Goal: Use online tool/utility: Utilize a website feature to perform a specific function

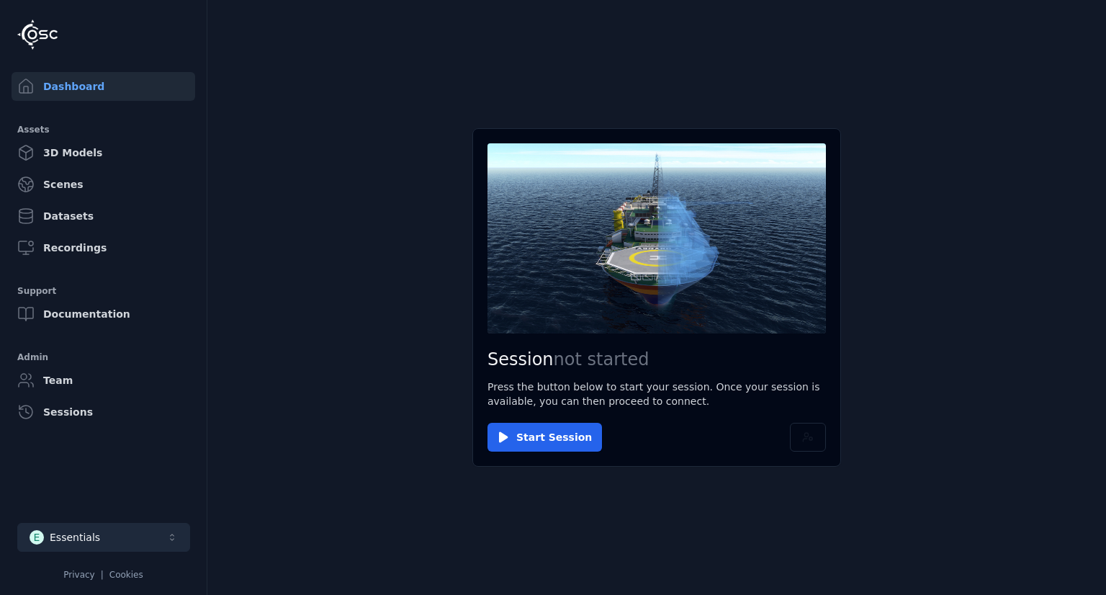
click at [160, 528] on button "E Essentials" at bounding box center [103, 537] width 173 height 29
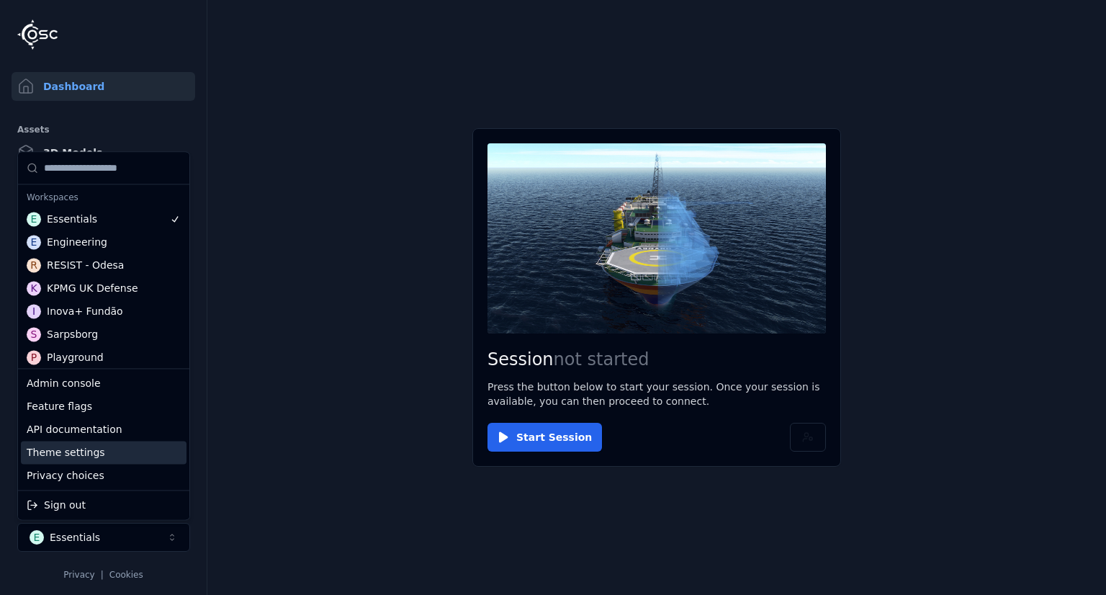
click at [121, 457] on div "Theme settings" at bounding box center [104, 452] width 166 height 23
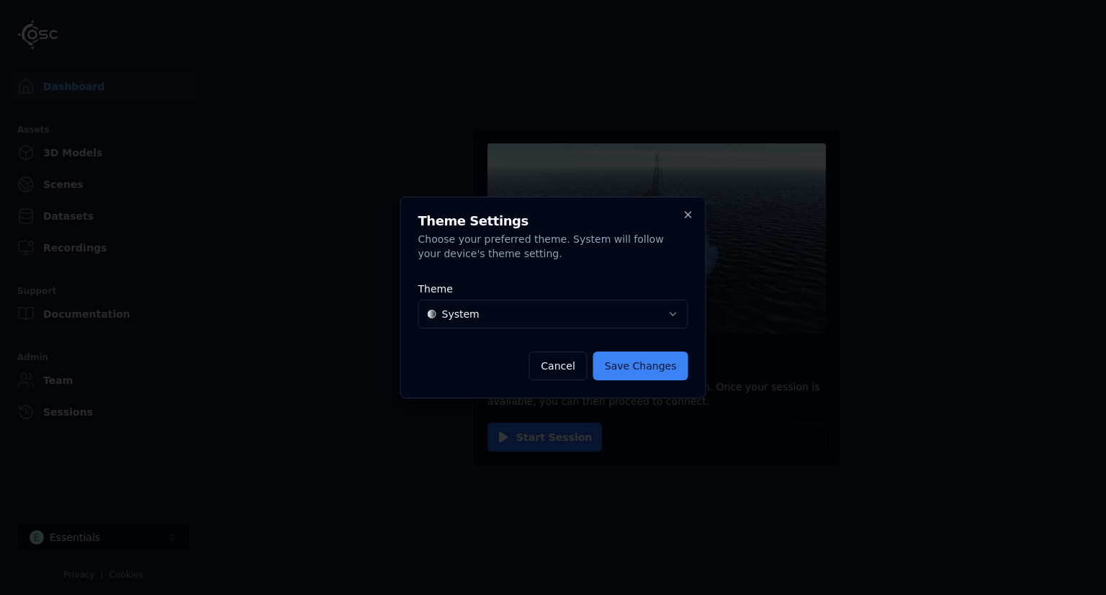
click at [550, 325] on body "Dashboard Assets 3D Models Scenes Datasets Recordings Support Documentation Adm…" at bounding box center [553, 297] width 1106 height 595
click at [662, 361] on button "Save Changes" at bounding box center [640, 365] width 95 height 29
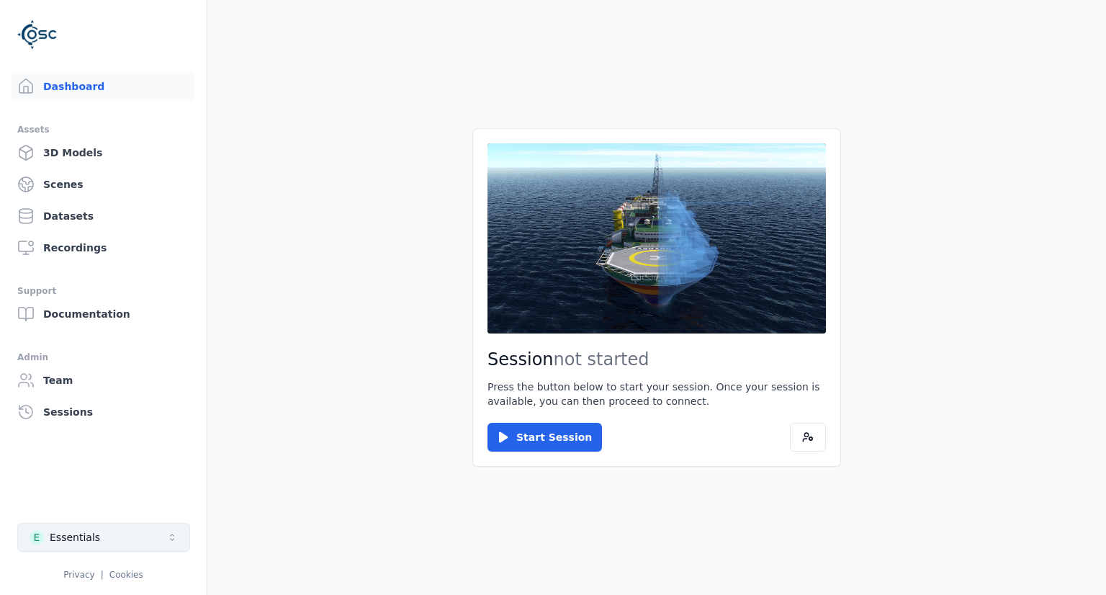
click at [109, 543] on button "E Essentials" at bounding box center [103, 537] width 173 height 29
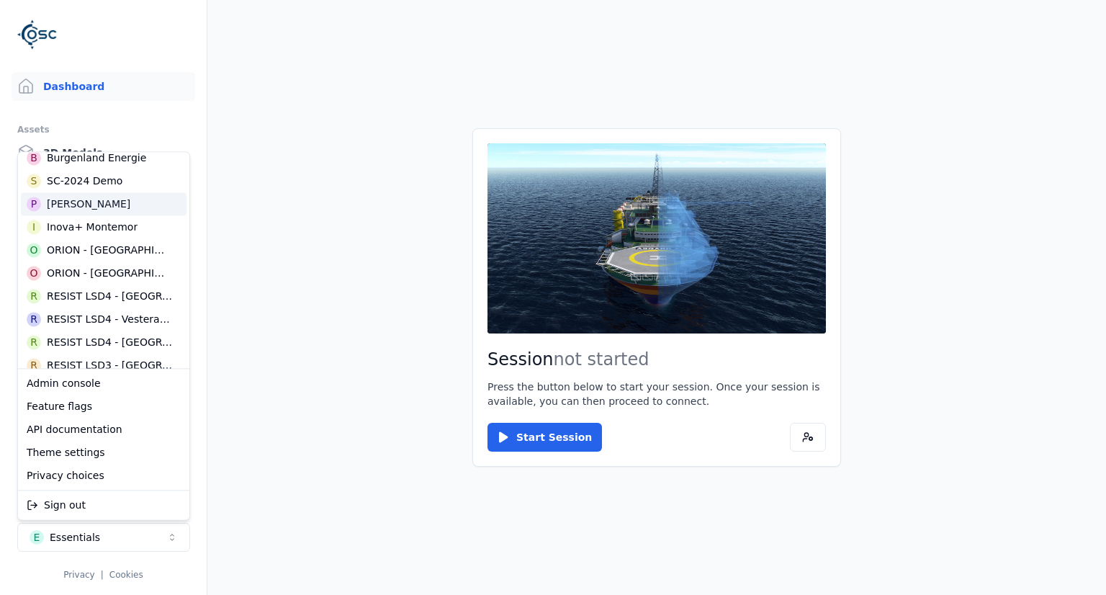
scroll to position [360, 0]
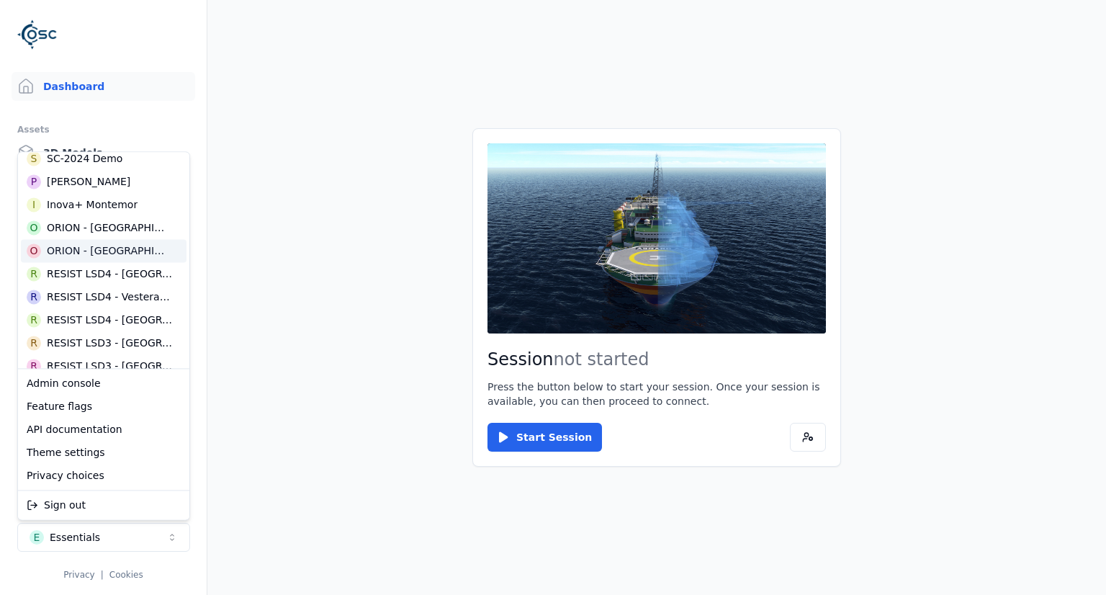
click at [121, 255] on div "ORION - [GEOGRAPHIC_DATA]" at bounding box center [109, 250] width 125 height 14
click at [294, 385] on html "Dashboard Assets 3D Models Scenes Datasets Recordings Support Documentation Adm…" at bounding box center [553, 297] width 1106 height 595
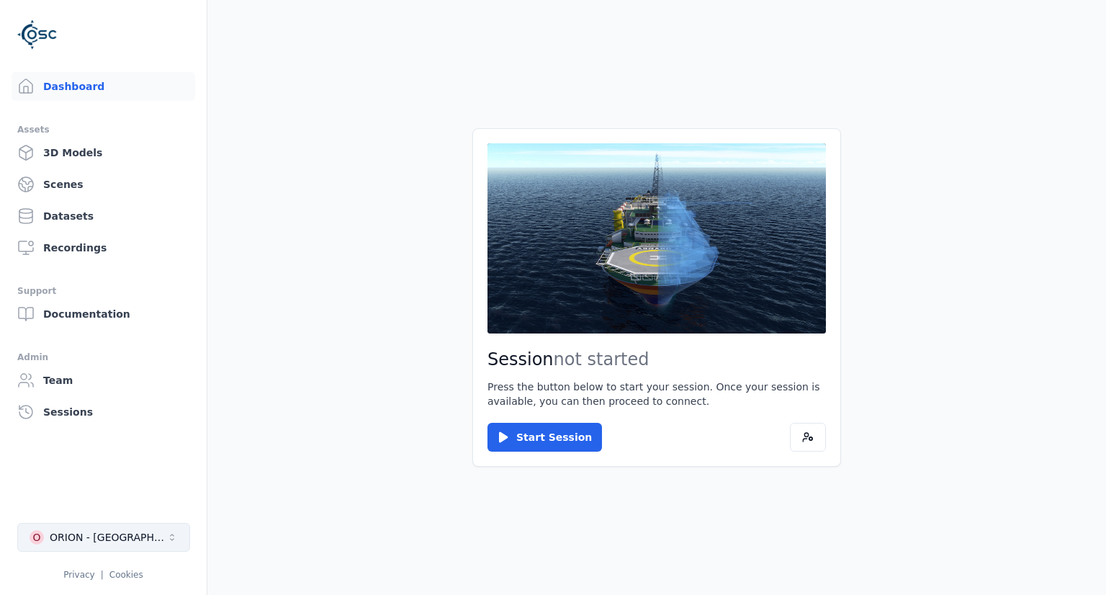
click at [176, 540] on icon "Select a workspace" at bounding box center [172, 537] width 12 height 12
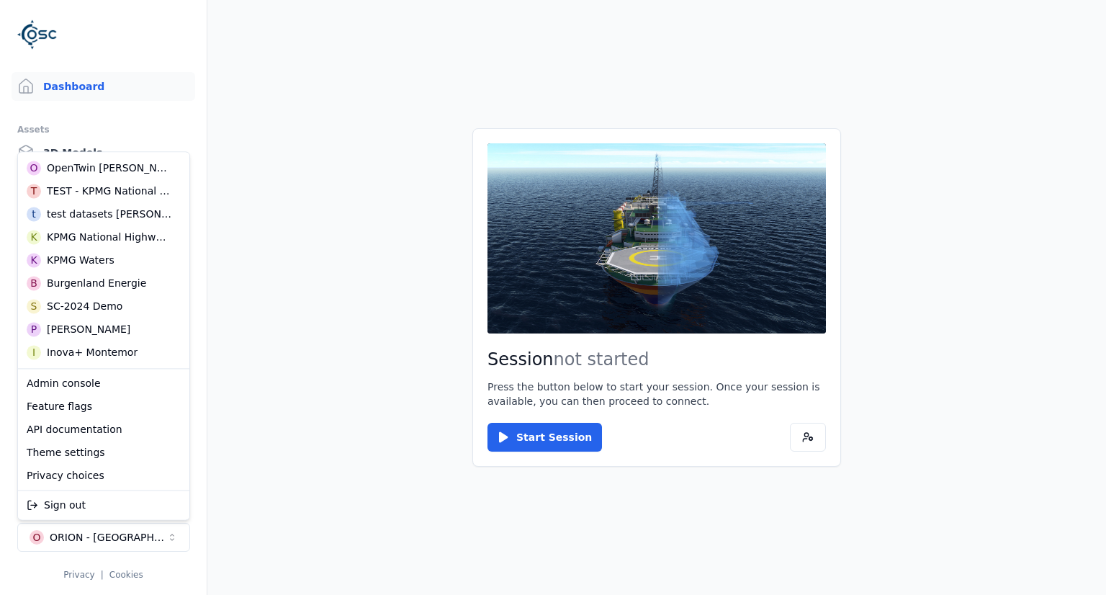
scroll to position [288, 0]
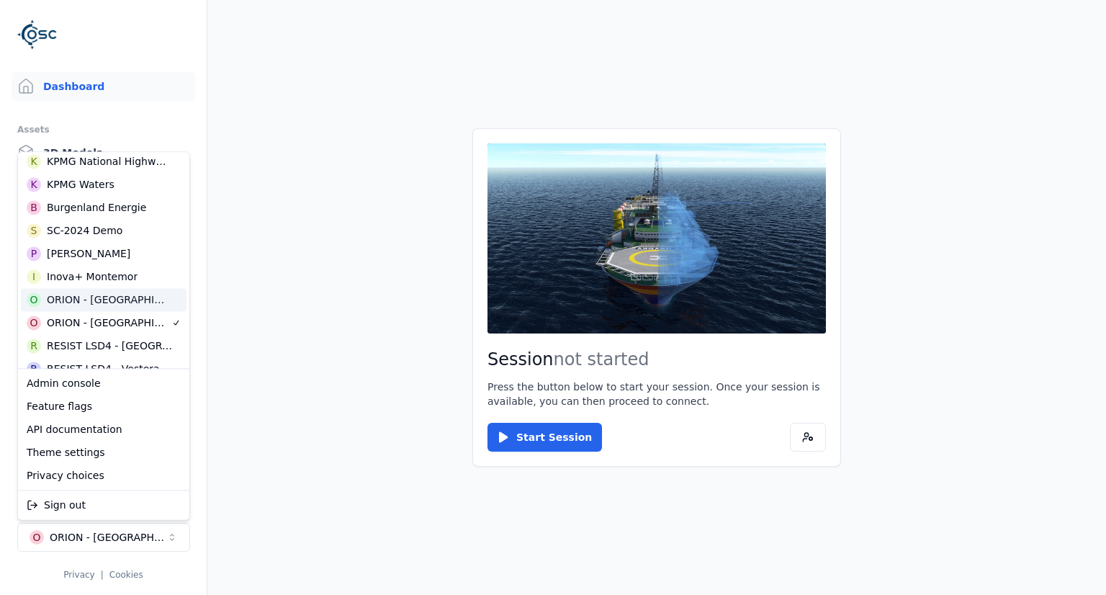
click at [148, 298] on div "O ORION - [GEOGRAPHIC_DATA]" at bounding box center [104, 299] width 166 height 23
click at [305, 346] on html "Dashboard Assets 3D Models Scenes Datasets Recordings Support Documentation Adm…" at bounding box center [553, 297] width 1106 height 595
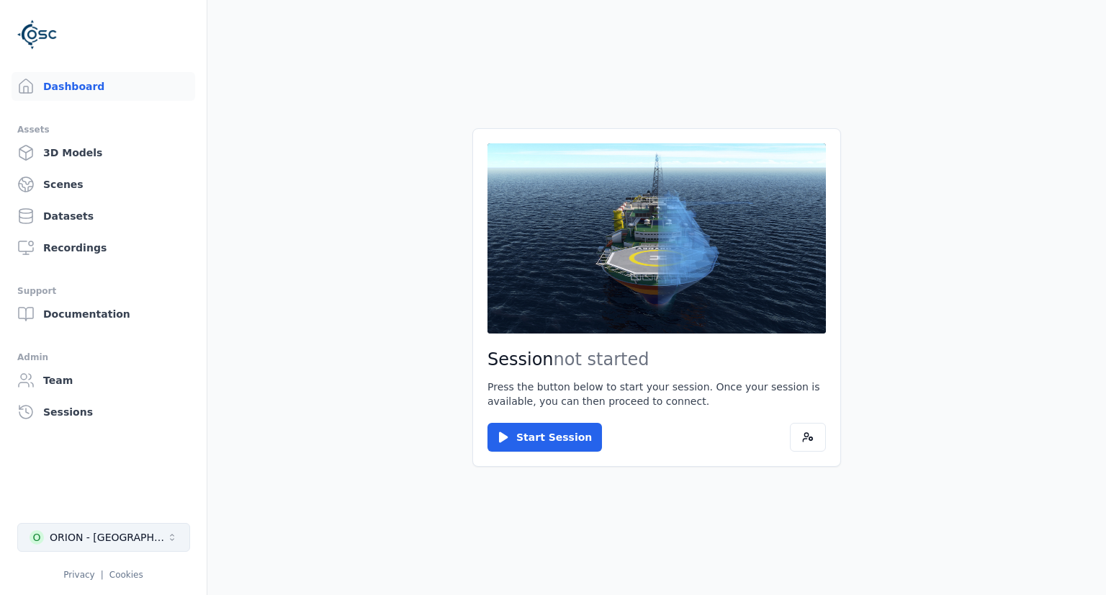
click at [155, 530] on button "O ORION - [GEOGRAPHIC_DATA]" at bounding box center [103, 537] width 173 height 29
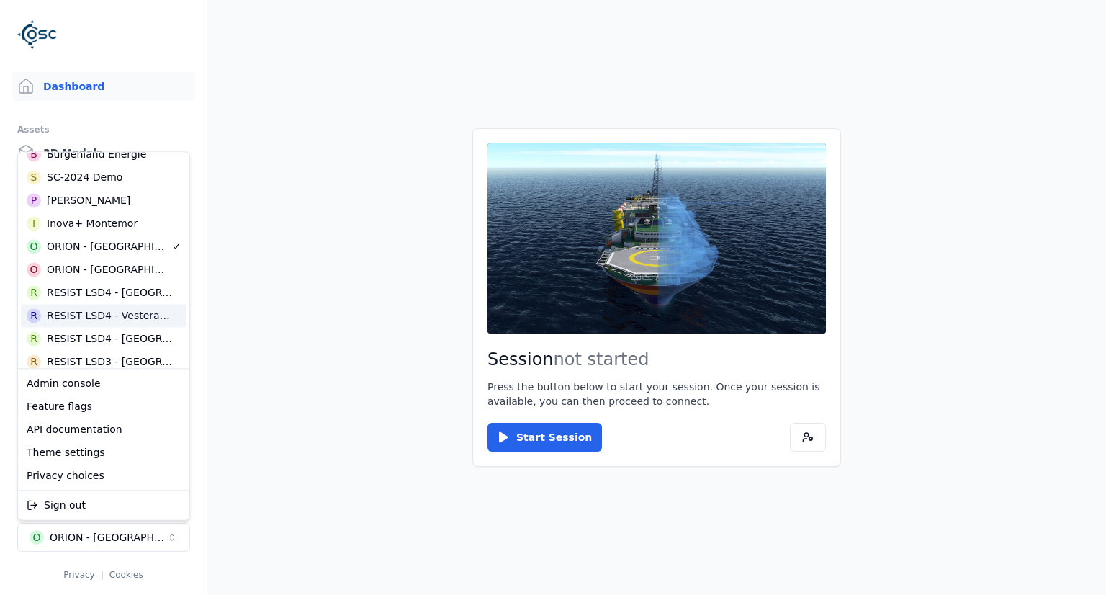
scroll to position [360, 0]
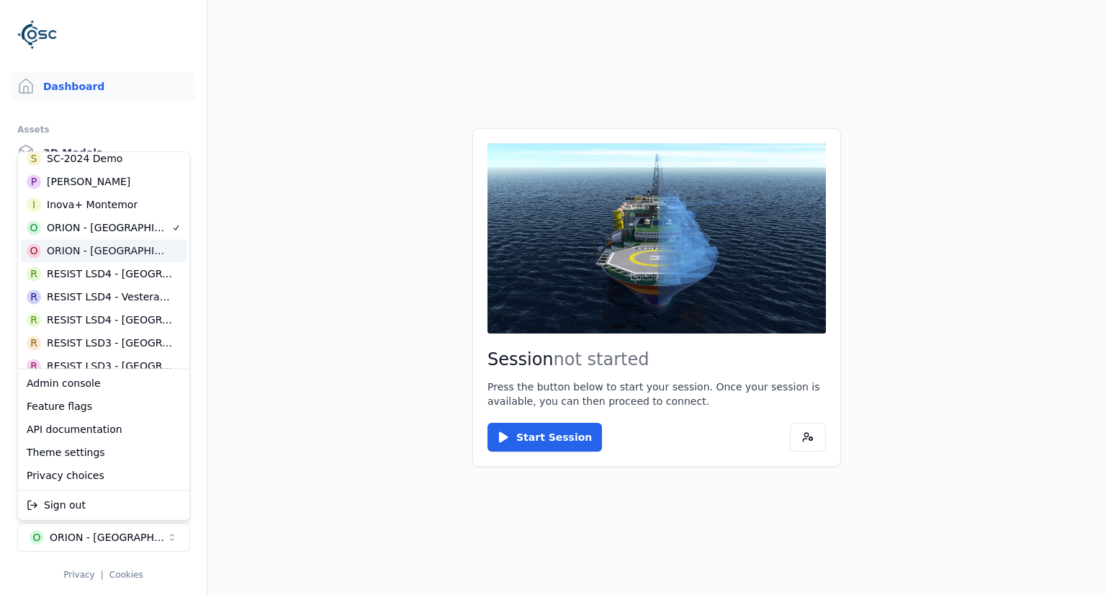
click at [120, 255] on div "ORION - [GEOGRAPHIC_DATA]" at bounding box center [109, 250] width 125 height 14
click at [179, 544] on html "Dashboard Assets 3D Models Scenes Datasets Recordings Support Documentation Adm…" at bounding box center [553, 297] width 1106 height 595
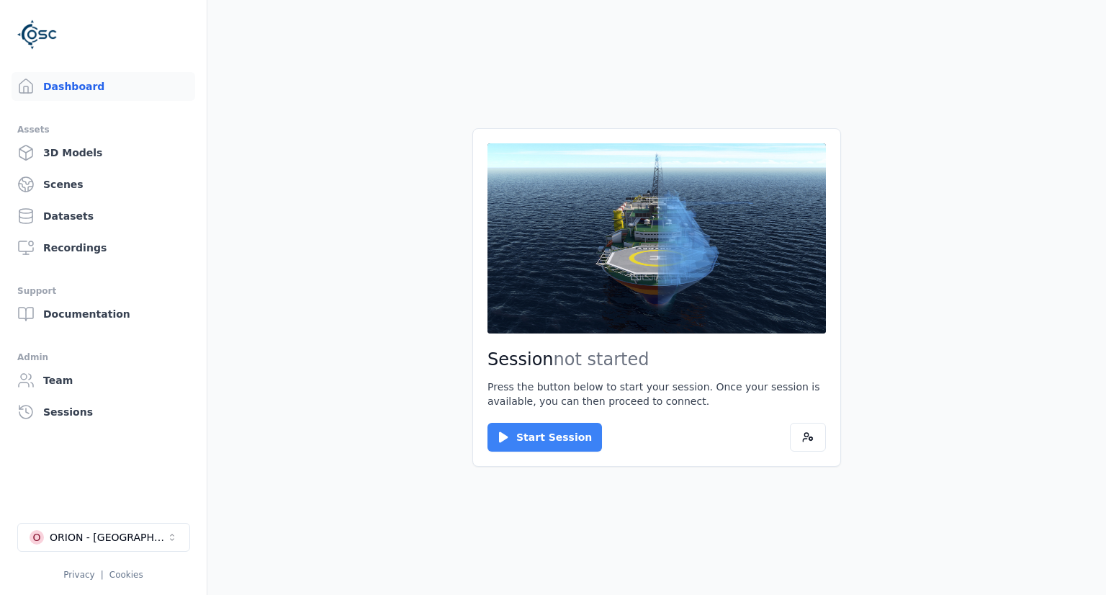
click at [527, 436] on button "Start Session" at bounding box center [544, 437] width 114 height 29
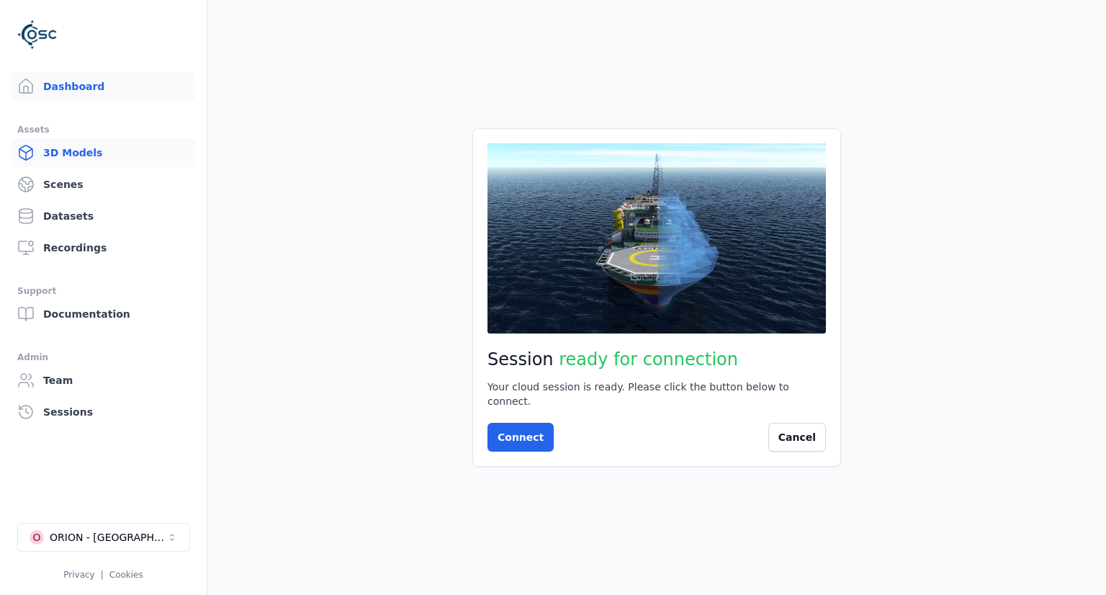
click at [90, 150] on link "3D Models" at bounding box center [104, 152] width 184 height 29
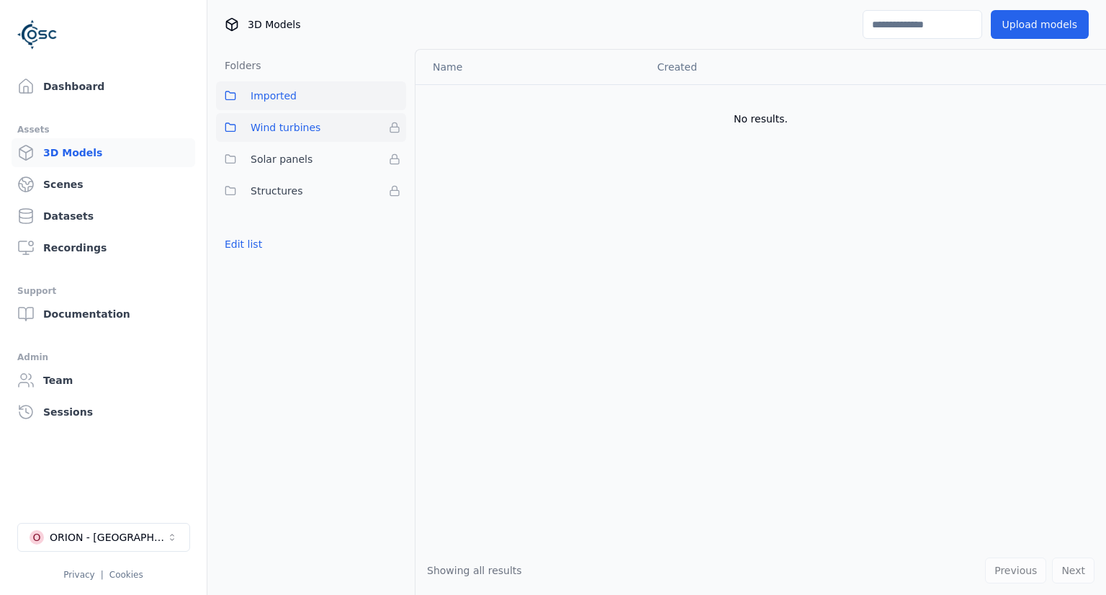
click at [282, 135] on span "Wind turbines" at bounding box center [286, 127] width 70 height 17
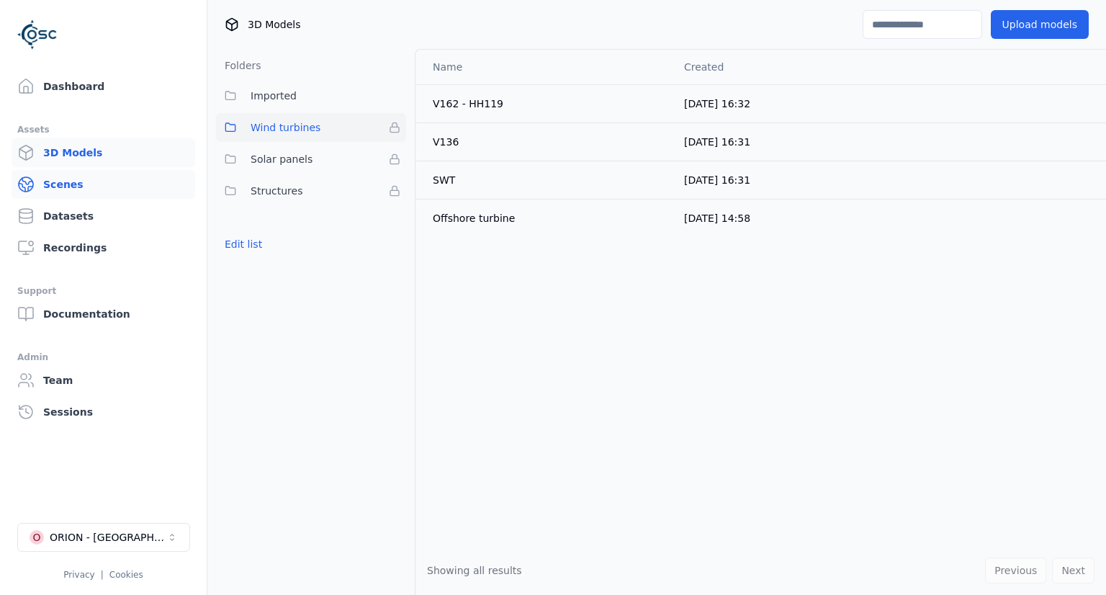
click at [86, 187] on link "Scenes" at bounding box center [104, 184] width 184 height 29
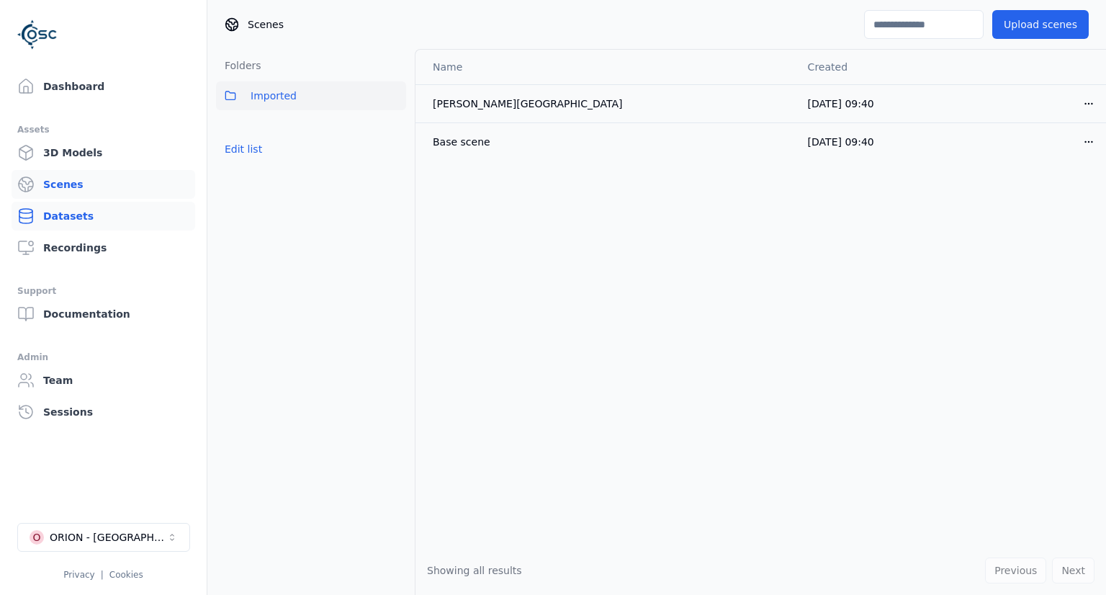
click at [98, 219] on link "Datasets" at bounding box center [104, 216] width 184 height 29
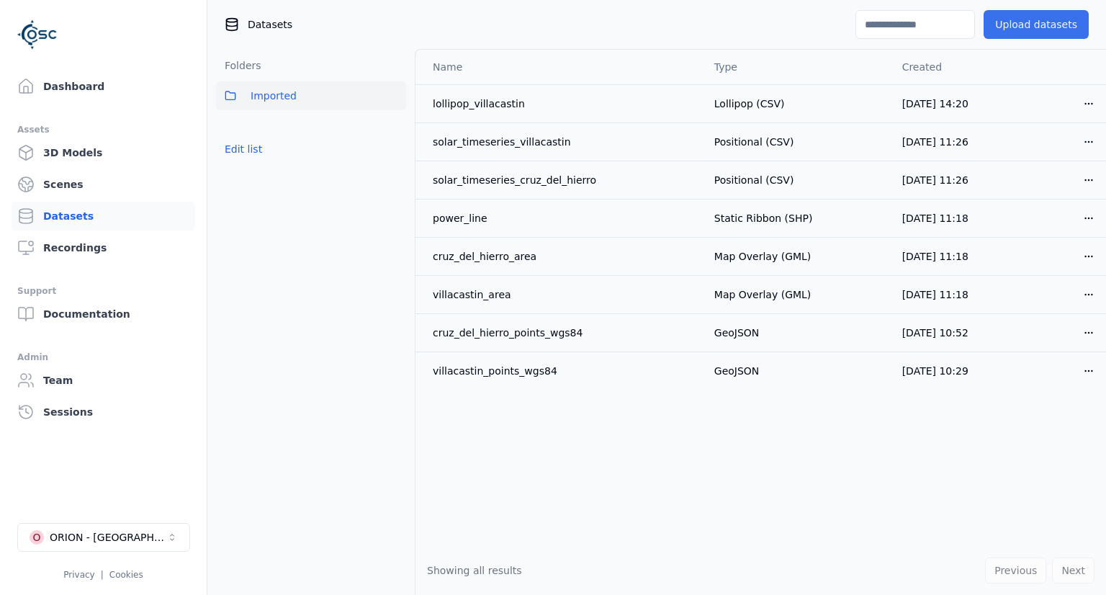
click at [1043, 24] on button "Upload datasets" at bounding box center [1036, 24] width 105 height 29
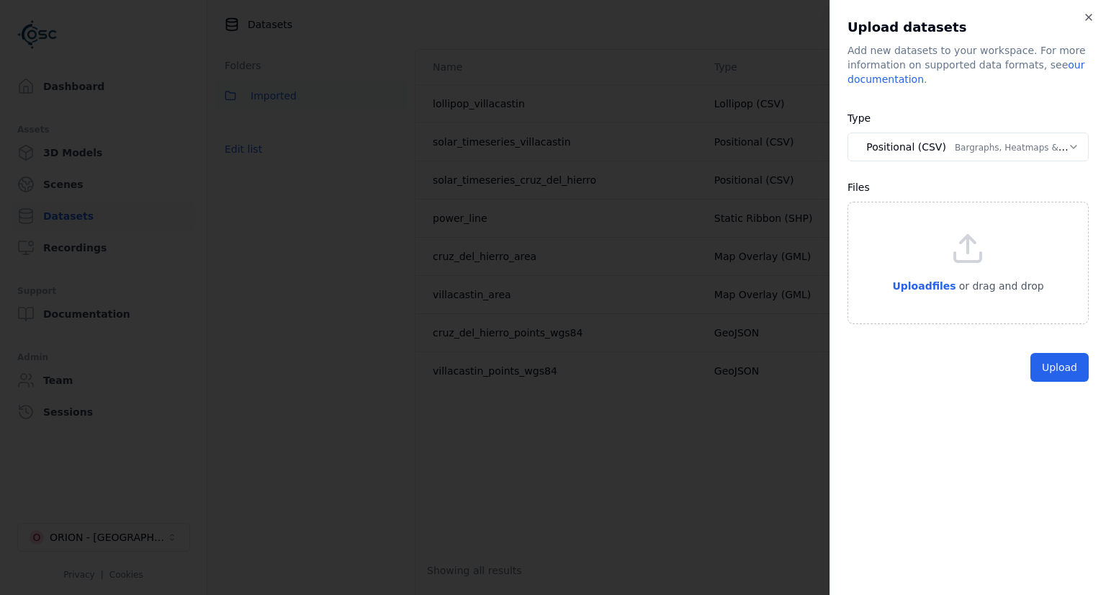
click at [1051, 153] on body "**********" at bounding box center [553, 297] width 1106 height 595
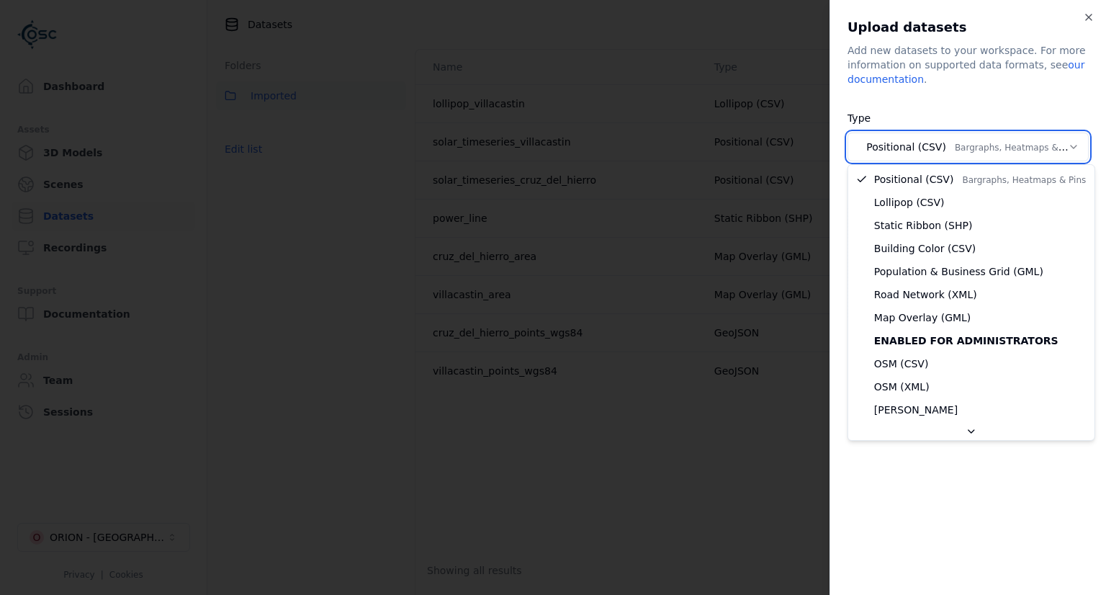
click at [999, 150] on body "**********" at bounding box center [553, 297] width 1106 height 595
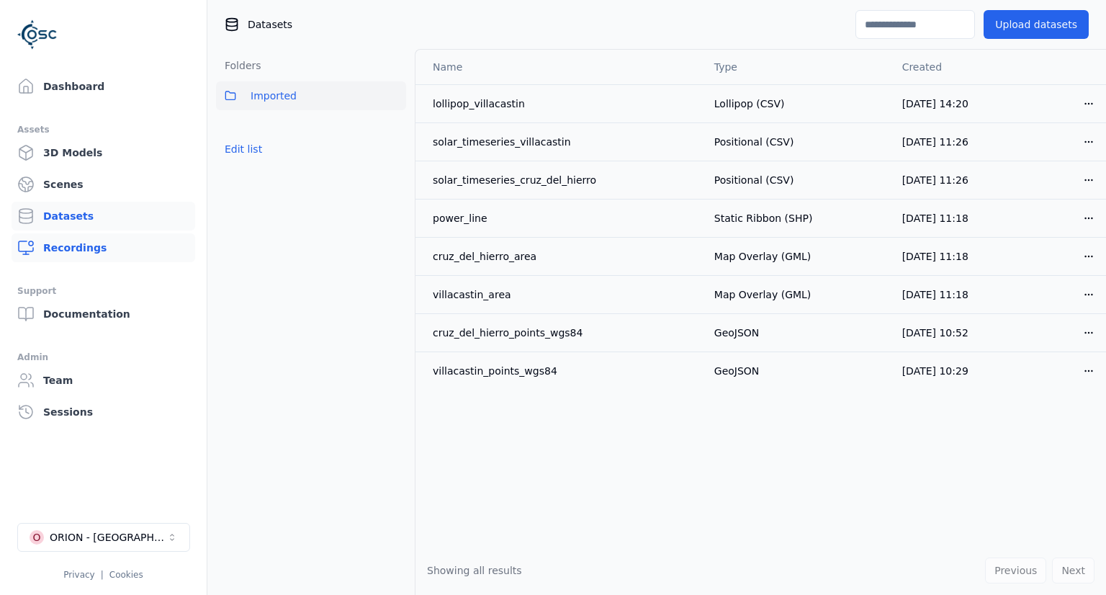
click at [101, 246] on link "Recordings" at bounding box center [104, 247] width 184 height 29
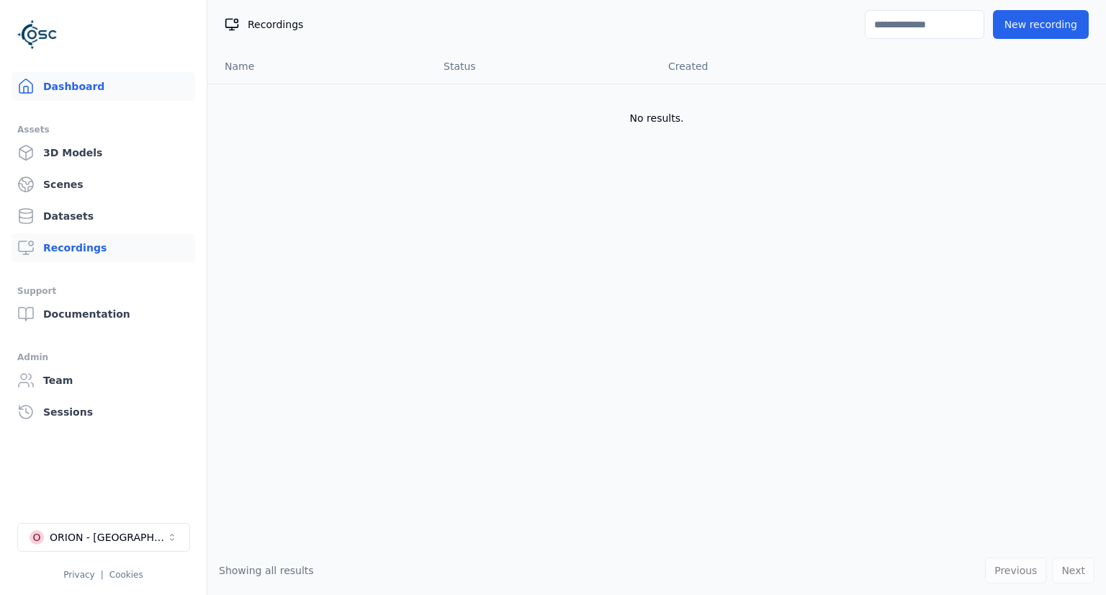
click at [96, 87] on link "Dashboard" at bounding box center [104, 86] width 184 height 29
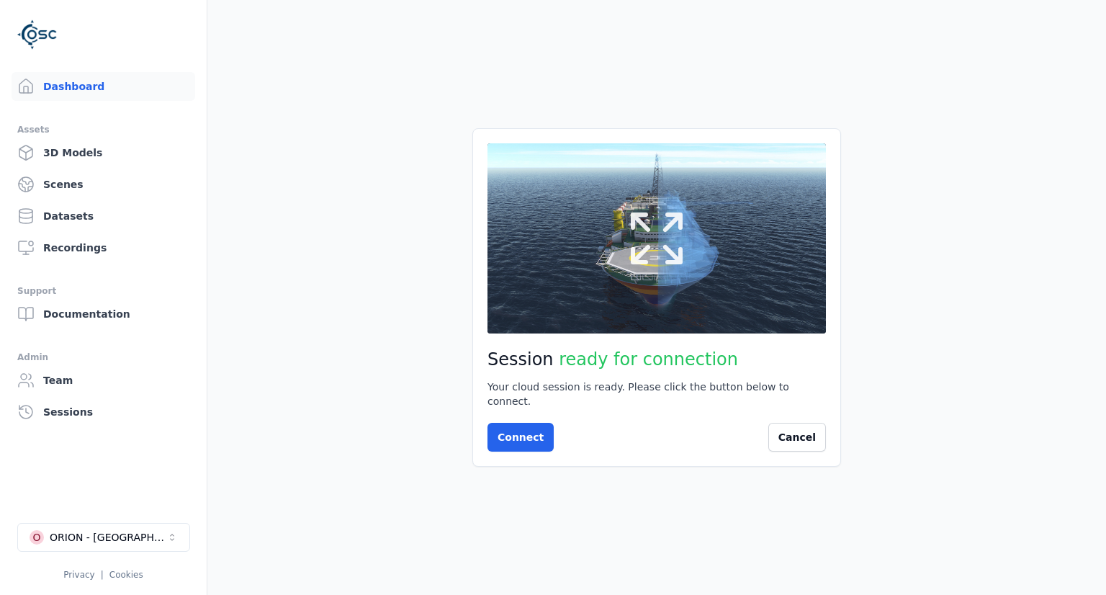
click at [653, 263] on icon at bounding box center [656, 238] width 69 height 69
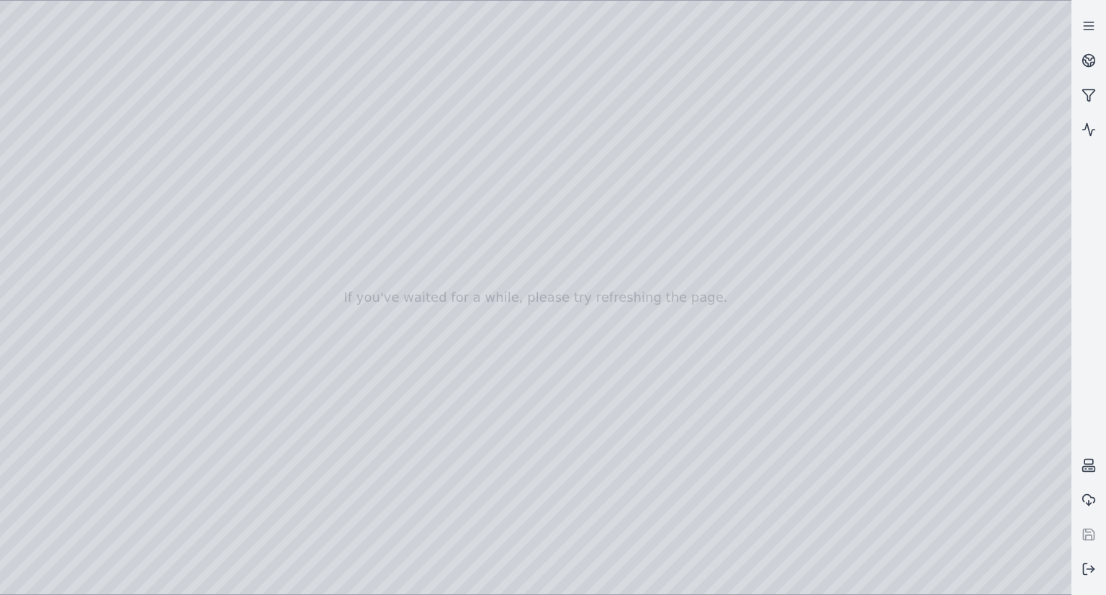
drag, startPoint x: 744, startPoint y: 372, endPoint x: 755, endPoint y: 374, distance: 11.0
click at [1087, 58] on icon at bounding box center [1090, 57] width 9 height 5
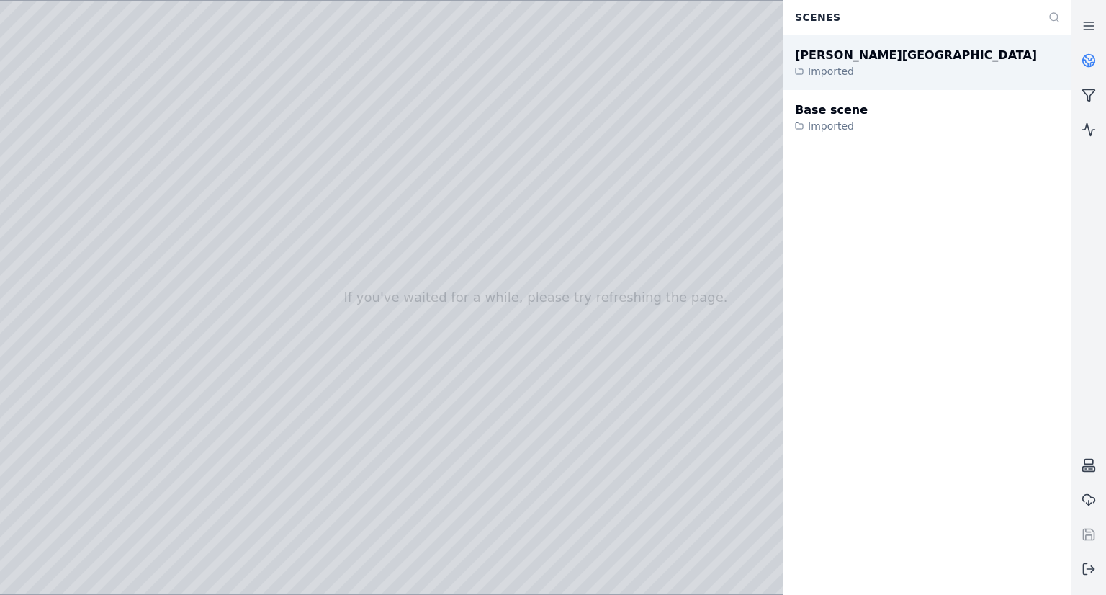
click at [873, 71] on div "Imported" at bounding box center [916, 71] width 242 height 14
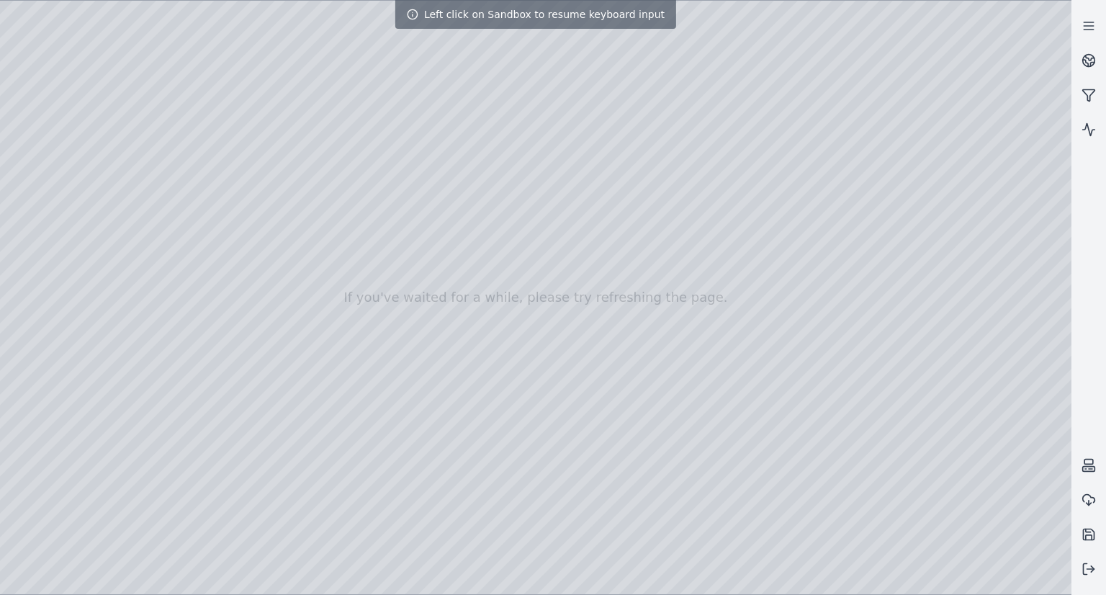
drag, startPoint x: 544, startPoint y: 384, endPoint x: 628, endPoint y: 379, distance: 83.7
click at [628, 379] on div at bounding box center [535, 297] width 1071 height 593
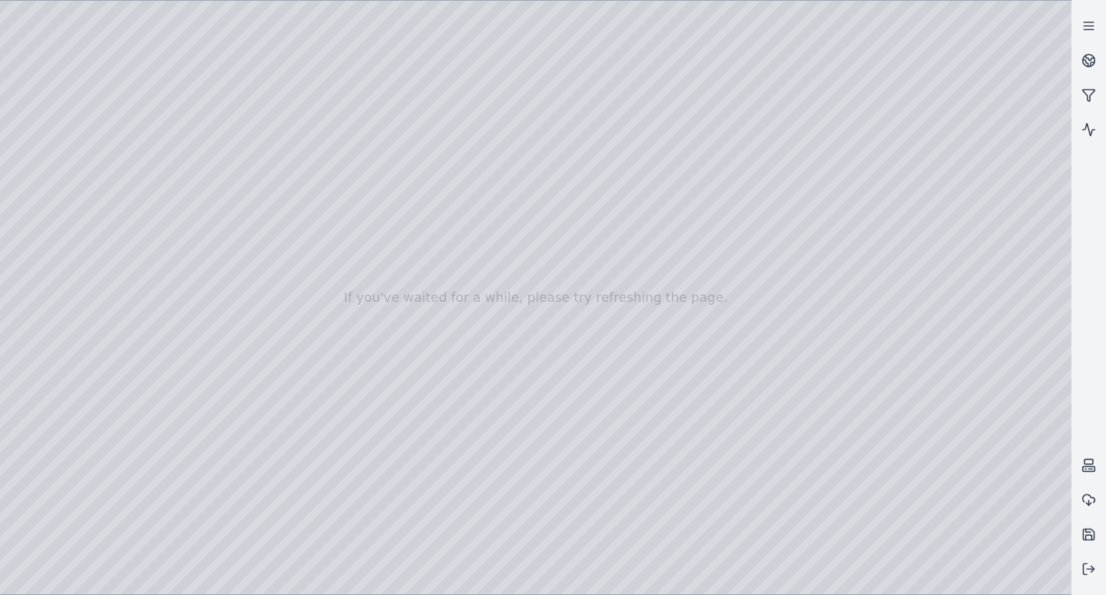
drag, startPoint x: 628, startPoint y: 379, endPoint x: 605, endPoint y: 439, distance: 63.4
click at [868, 375] on div at bounding box center [535, 297] width 1071 height 593
drag, startPoint x: 852, startPoint y: 381, endPoint x: 953, endPoint y: 377, distance: 101.6
click at [1051, 585] on div at bounding box center [535, 297] width 1071 height 593
click at [1037, 405] on div at bounding box center [535, 297] width 1071 height 593
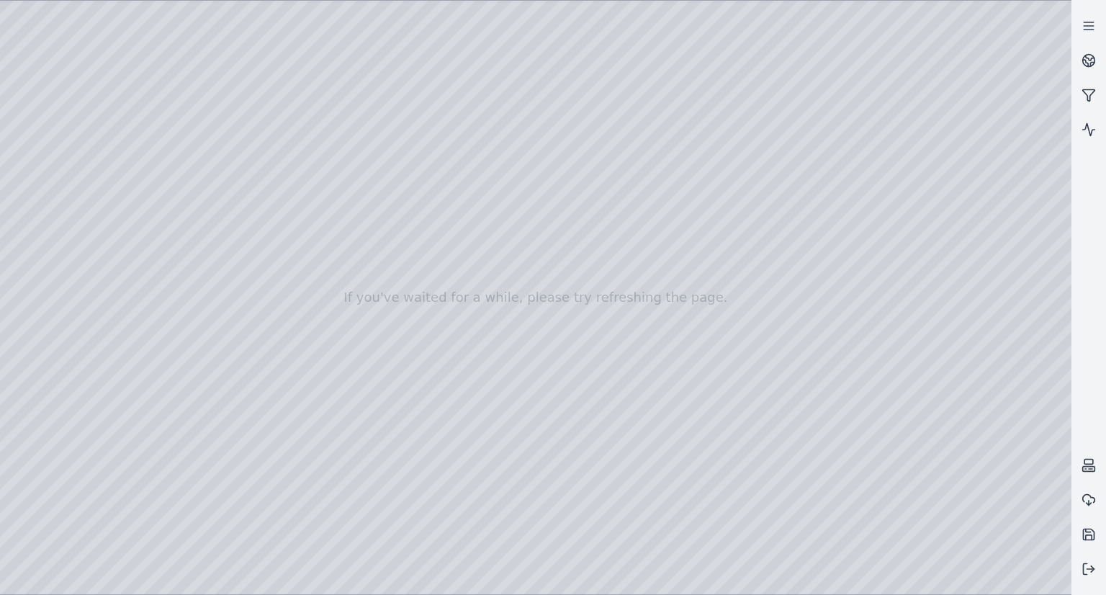
click at [1040, 402] on div at bounding box center [535, 297] width 1071 height 593
click at [796, 384] on div at bounding box center [535, 297] width 1071 height 593
click at [1042, 588] on div at bounding box center [535, 297] width 1071 height 593
drag, startPoint x: 860, startPoint y: 483, endPoint x: 625, endPoint y: 480, distance: 234.8
drag, startPoint x: 620, startPoint y: 300, endPoint x: 769, endPoint y: 307, distance: 149.2
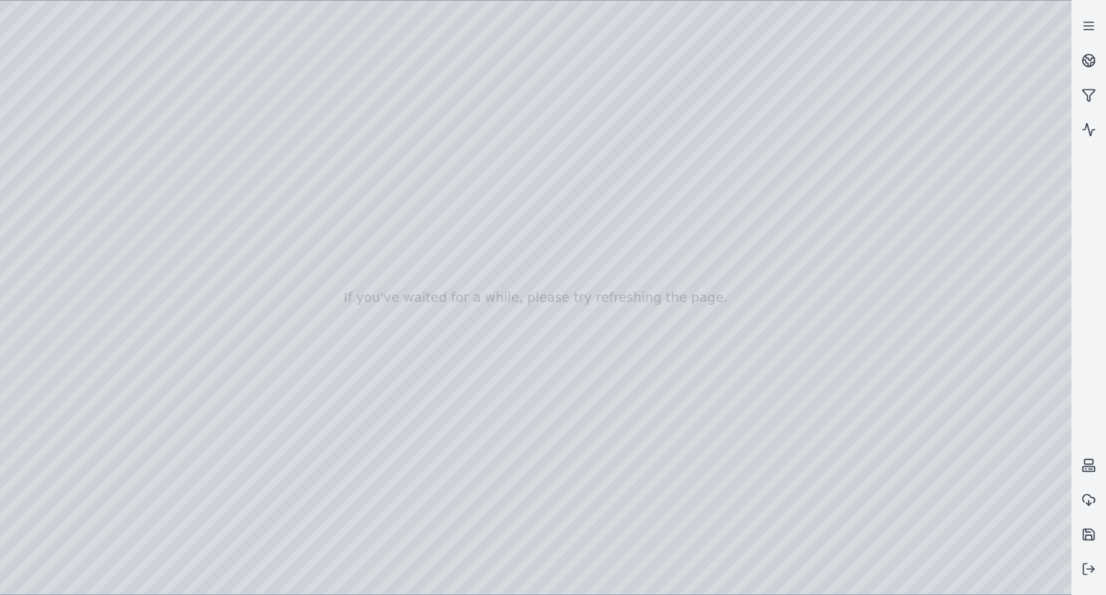
click at [53, 125] on div at bounding box center [535, 297] width 1071 height 593
click at [50, 143] on div at bounding box center [535, 297] width 1071 height 593
click at [157, 126] on div at bounding box center [535, 297] width 1071 height 593
click at [55, 142] on div at bounding box center [535, 297] width 1071 height 593
drag, startPoint x: 392, startPoint y: 237, endPoint x: 347, endPoint y: 250, distance: 47.2
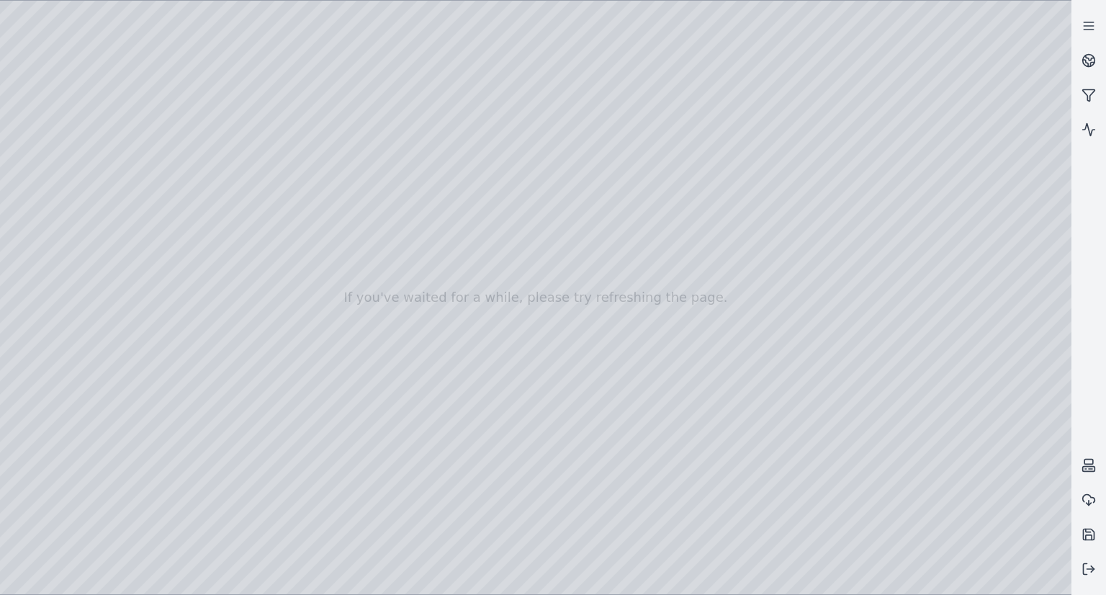
click at [42, 148] on div at bounding box center [535, 297] width 1071 height 593
click at [150, 149] on div at bounding box center [535, 297] width 1071 height 593
click at [39, 130] on div at bounding box center [535, 297] width 1071 height 593
click at [112, 33] on div at bounding box center [535, 297] width 1071 height 593
drag, startPoint x: 631, startPoint y: 277, endPoint x: 625, endPoint y: 228, distance: 49.3
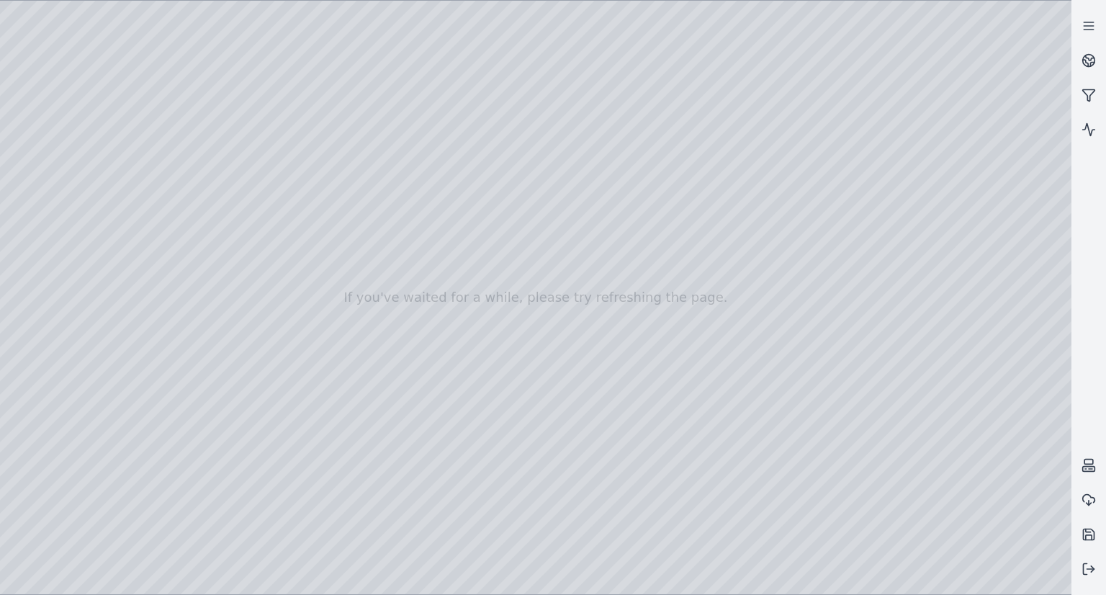
click at [57, 127] on div at bounding box center [535, 297] width 1071 height 593
click at [60, 152] on div at bounding box center [535, 297] width 1071 height 593
drag, startPoint x: 408, startPoint y: 220, endPoint x: 431, endPoint y: 246, distance: 34.7
click at [197, 171] on div at bounding box center [535, 297] width 1071 height 593
drag, startPoint x: 378, startPoint y: 244, endPoint x: 377, endPoint y: 275, distance: 31.0
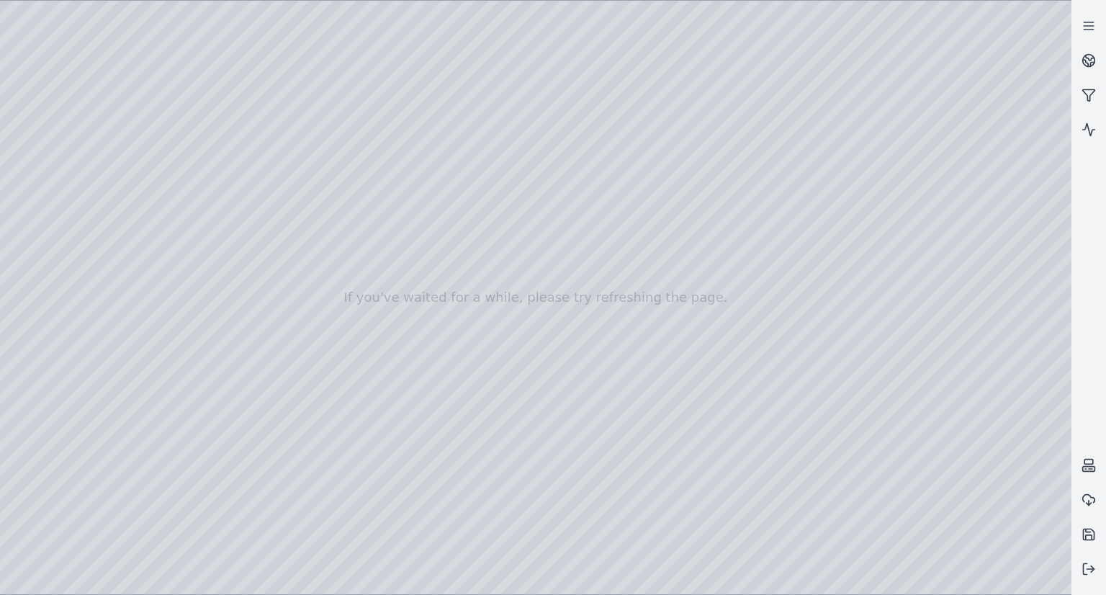
click at [153, 176] on div at bounding box center [535, 297] width 1071 height 593
click at [43, 171] on div at bounding box center [535, 297] width 1071 height 593
click at [53, 240] on div at bounding box center [535, 297] width 1071 height 593
click at [43, 125] on div at bounding box center [535, 297] width 1071 height 593
click at [40, 186] on div at bounding box center [535, 297] width 1071 height 593
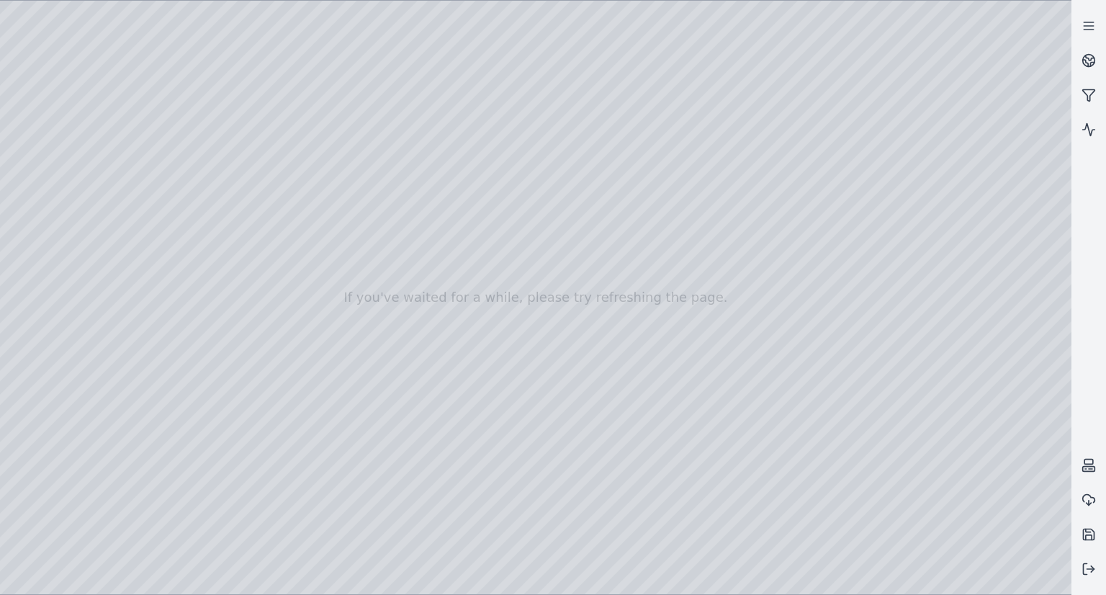
click at [167, 104] on div at bounding box center [535, 297] width 1071 height 593
click at [173, 121] on div at bounding box center [535, 297] width 1071 height 593
click at [162, 96] on div at bounding box center [535, 297] width 1071 height 593
click at [150, 110] on div at bounding box center [535, 297] width 1071 height 593
click at [749, 409] on div at bounding box center [535, 297] width 1071 height 593
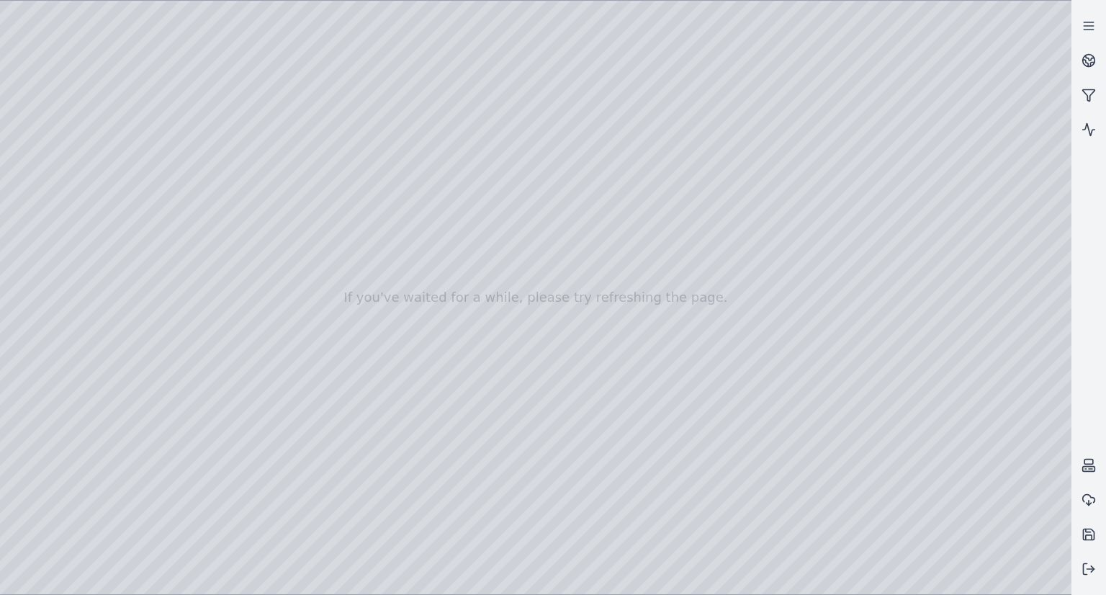
click at [46, 163] on div at bounding box center [535, 297] width 1071 height 593
click at [240, 281] on div at bounding box center [535, 297] width 1071 height 593
click at [227, 310] on div at bounding box center [535, 297] width 1071 height 593
click at [583, 310] on div at bounding box center [535, 297] width 1071 height 593
click at [239, 299] on div at bounding box center [535, 297] width 1071 height 593
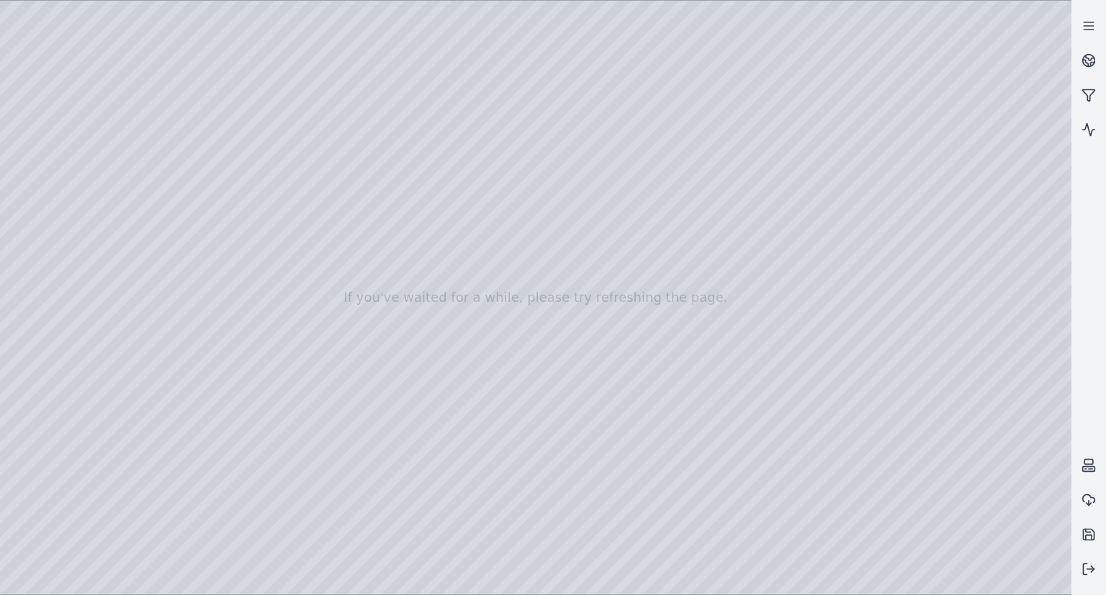
click at [239, 318] on div at bounding box center [535, 297] width 1071 height 593
drag, startPoint x: 413, startPoint y: 227, endPoint x: 403, endPoint y: 235, distance: 12.8
click at [403, 235] on div at bounding box center [535, 297] width 1071 height 593
click at [366, 281] on div at bounding box center [535, 297] width 1071 height 593
click at [374, 277] on div at bounding box center [535, 297] width 1071 height 593
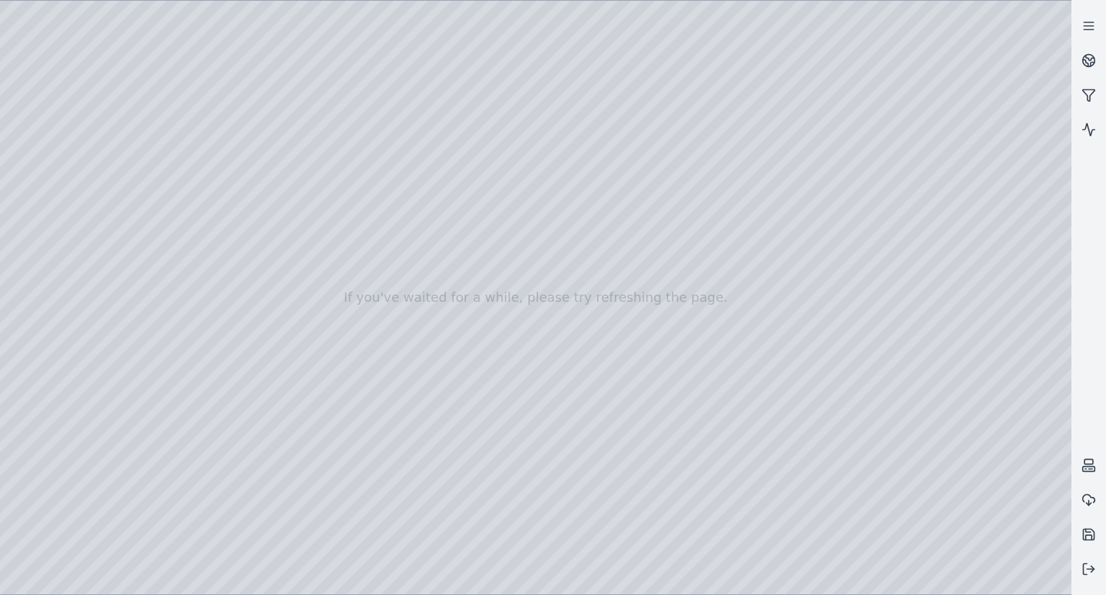
drag, startPoint x: 408, startPoint y: 228, endPoint x: 400, endPoint y: 246, distance: 19.7
click at [400, 246] on div at bounding box center [535, 297] width 1071 height 593
click at [387, 349] on div at bounding box center [535, 297] width 1071 height 593
click at [387, 348] on div at bounding box center [535, 297] width 1071 height 593
click at [692, 398] on div at bounding box center [535, 297] width 1071 height 593
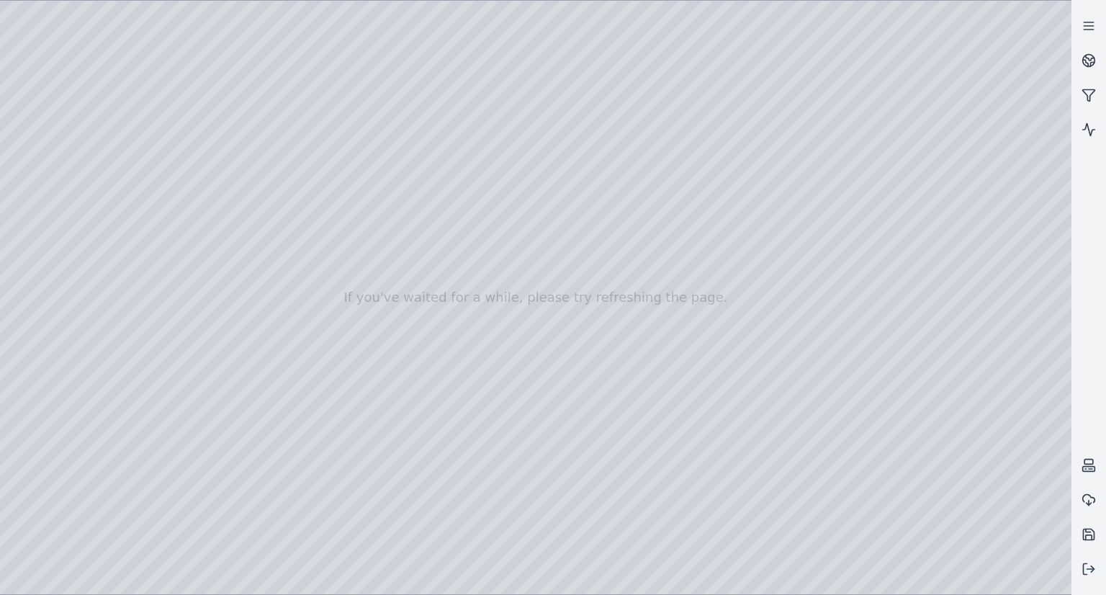
click at [485, 149] on div at bounding box center [535, 297] width 1071 height 593
click at [52, 148] on div at bounding box center [535, 297] width 1071 height 593
click at [46, 133] on div at bounding box center [535, 297] width 1071 height 593
click at [46, 145] on div at bounding box center [535, 297] width 1071 height 593
click at [46, 132] on div at bounding box center [535, 297] width 1071 height 593
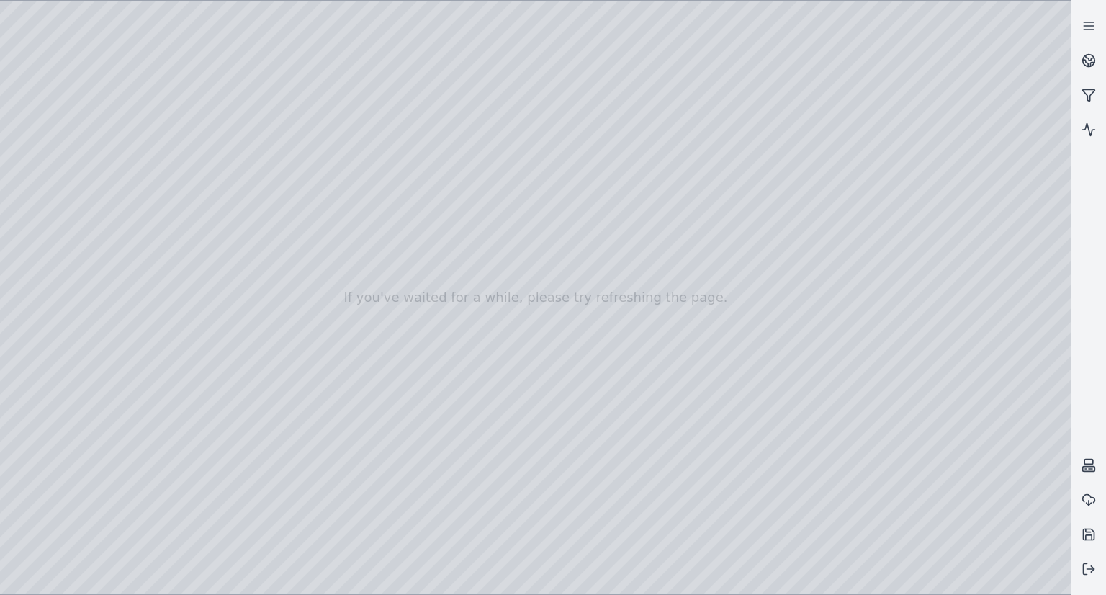
click at [176, 176] on div at bounding box center [535, 297] width 1071 height 593
click at [167, 150] on div at bounding box center [535, 297] width 1071 height 593
click at [57, 171] on div at bounding box center [535, 297] width 1071 height 593
click at [262, 300] on div at bounding box center [535, 297] width 1071 height 593
click at [213, 82] on div at bounding box center [535, 297] width 1071 height 593
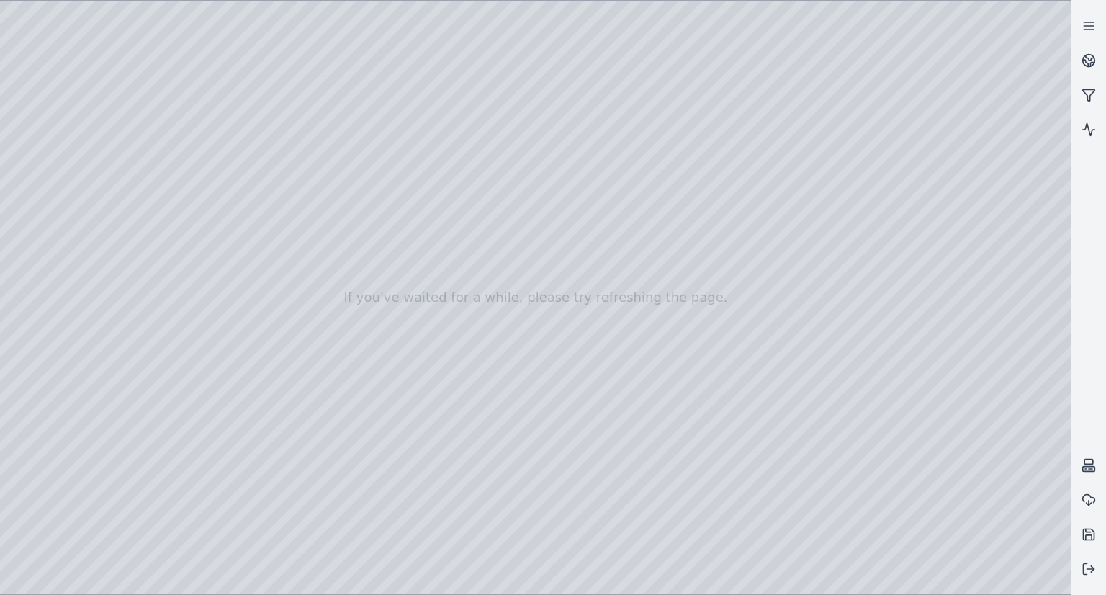
click at [211, 89] on div at bounding box center [535, 297] width 1071 height 593
click at [175, 122] on div at bounding box center [535, 297] width 1071 height 593
click at [59, 146] on div at bounding box center [535, 297] width 1071 height 593
click at [167, 154] on div at bounding box center [535, 297] width 1071 height 593
click at [175, 179] on div at bounding box center [535, 297] width 1071 height 593
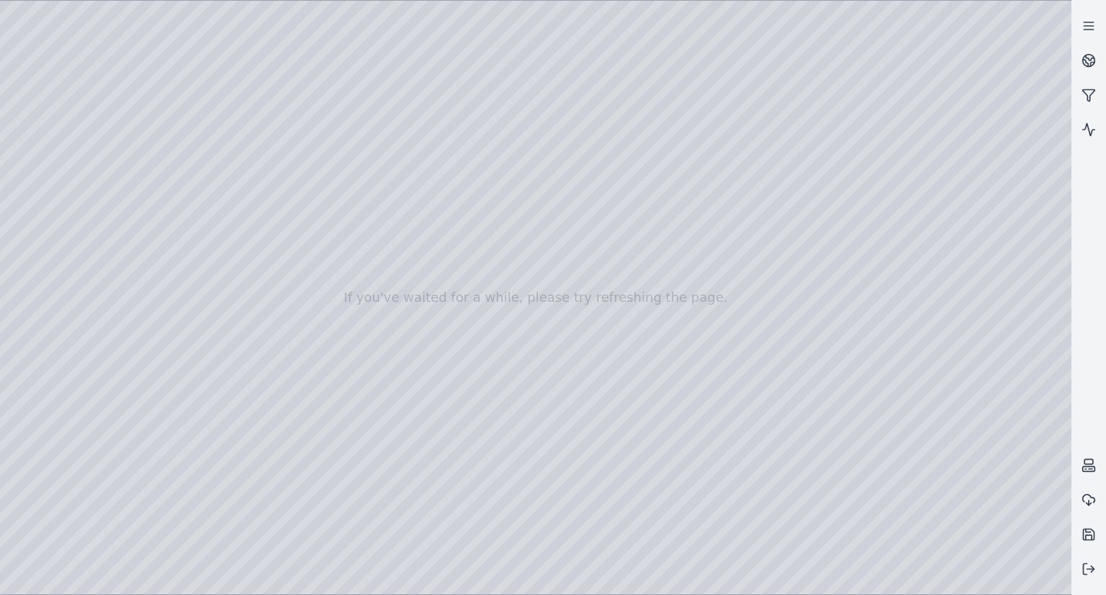
click at [175, 199] on div at bounding box center [535, 297] width 1071 height 593
click at [171, 178] on div at bounding box center [535, 297] width 1071 height 593
click at [167, 144] on div at bounding box center [535, 297] width 1071 height 593
click at [43, 171] on div at bounding box center [535, 297] width 1071 height 593
click at [186, 89] on div at bounding box center [535, 297] width 1071 height 593
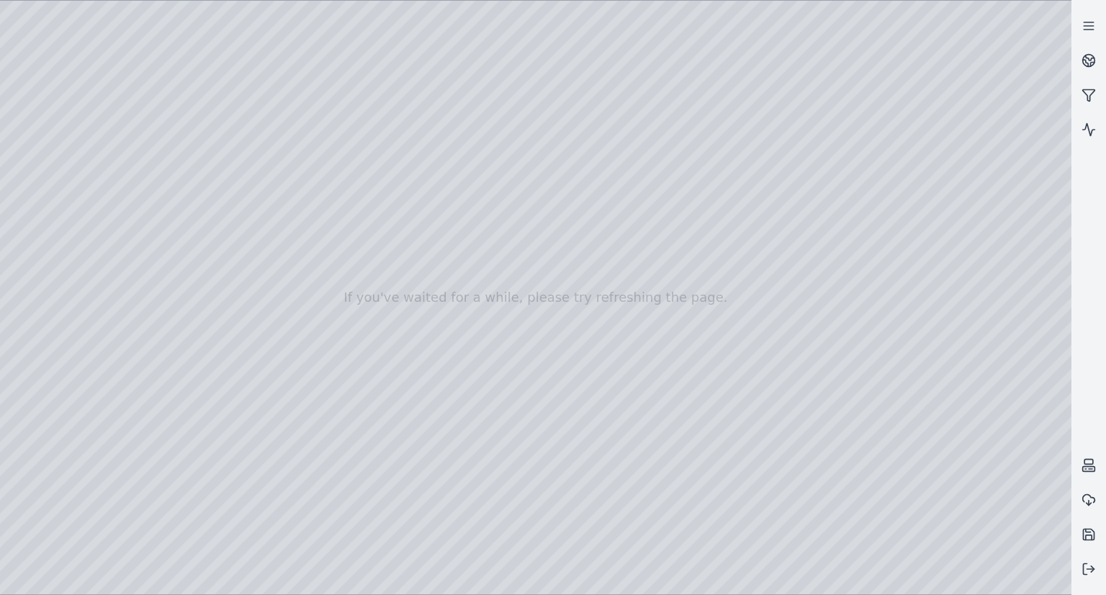
click at [156, 192] on div at bounding box center [535, 297] width 1071 height 593
click at [261, 300] on div at bounding box center [535, 297] width 1071 height 593
click at [178, 90] on div at bounding box center [535, 297] width 1071 height 593
click at [159, 143] on div at bounding box center [535, 297] width 1071 height 593
click at [174, 90] on div at bounding box center [535, 297] width 1071 height 593
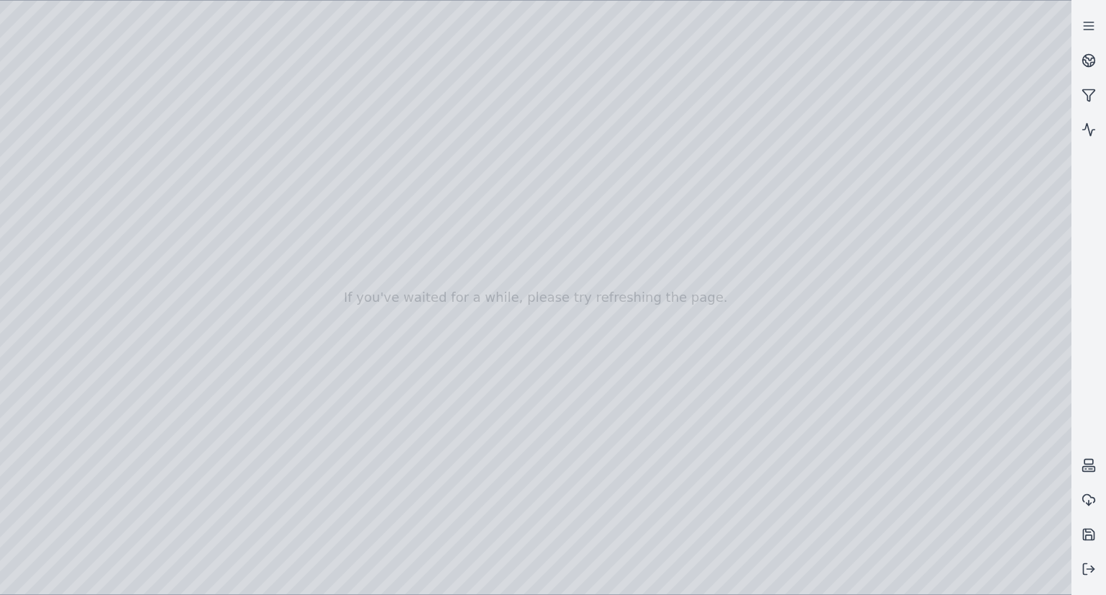
click at [156, 191] on div at bounding box center [535, 297] width 1071 height 593
drag, startPoint x: 719, startPoint y: 359, endPoint x: 709, endPoint y: 356, distance: 9.8
click at [709, 356] on div at bounding box center [535, 297] width 1071 height 593
drag, startPoint x: 727, startPoint y: 364, endPoint x: 703, endPoint y: 357, distance: 24.6
click at [207, 93] on div at bounding box center [535, 297] width 1071 height 593
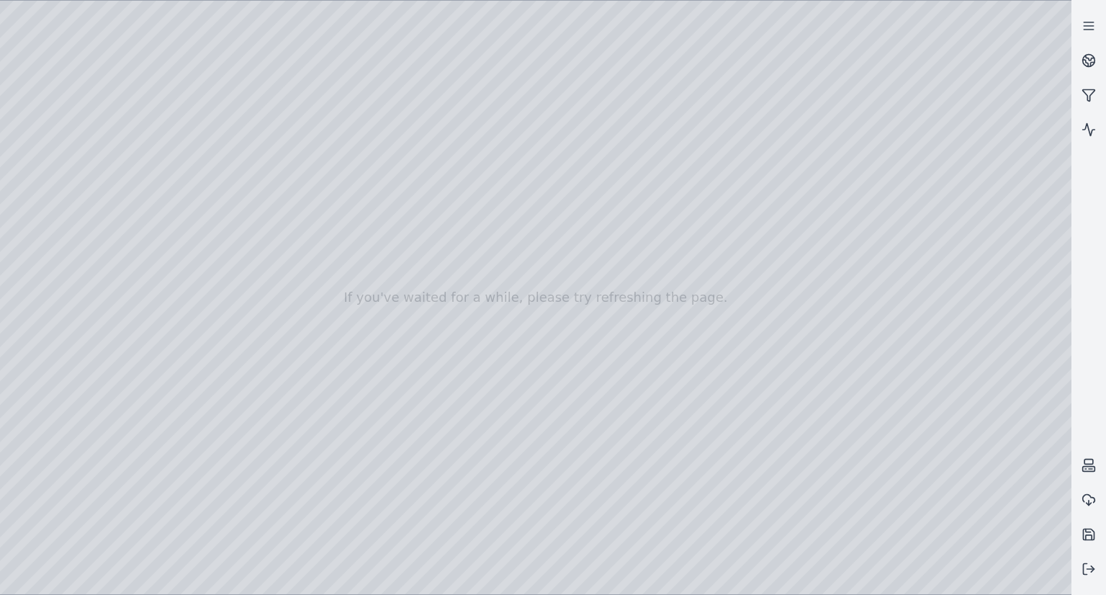
click at [177, 143] on div at bounding box center [535, 297] width 1071 height 593
drag, startPoint x: 610, startPoint y: 301, endPoint x: 740, endPoint y: 279, distance: 132.1
click at [45, 145] on div at bounding box center [535, 297] width 1071 height 593
click at [156, 202] on div at bounding box center [535, 297] width 1071 height 593
click at [49, 239] on div at bounding box center [535, 297] width 1071 height 593
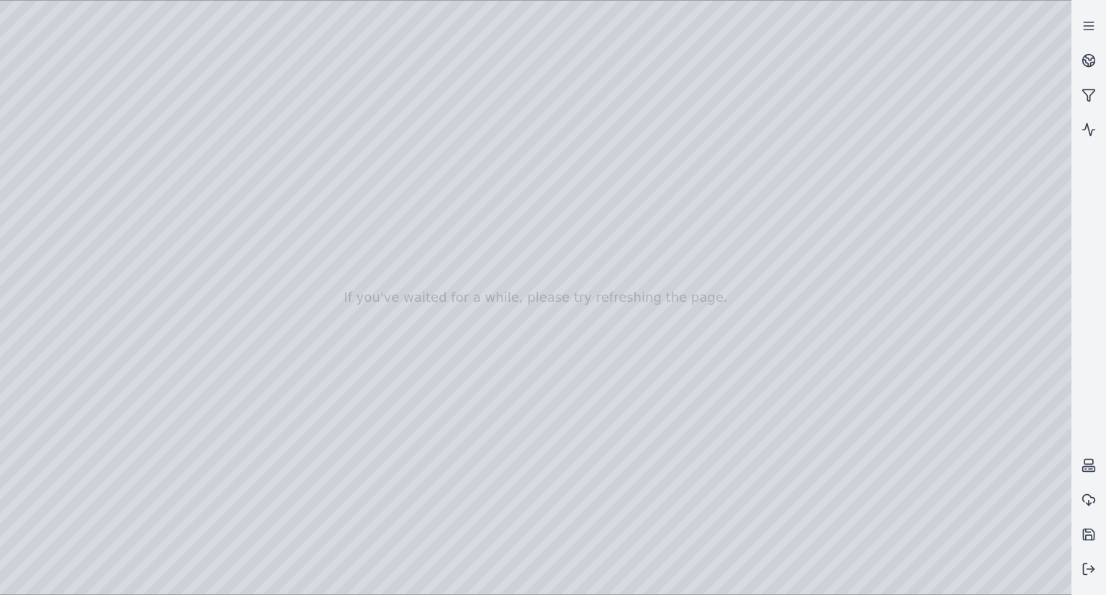
click at [52, 194] on div at bounding box center [535, 297] width 1071 height 593
click at [276, 36] on div at bounding box center [535, 297] width 1071 height 593
click at [193, 90] on div at bounding box center [535, 297] width 1071 height 593
click at [959, 86] on div at bounding box center [535, 297] width 1071 height 593
click at [982, 140] on div at bounding box center [535, 297] width 1071 height 593
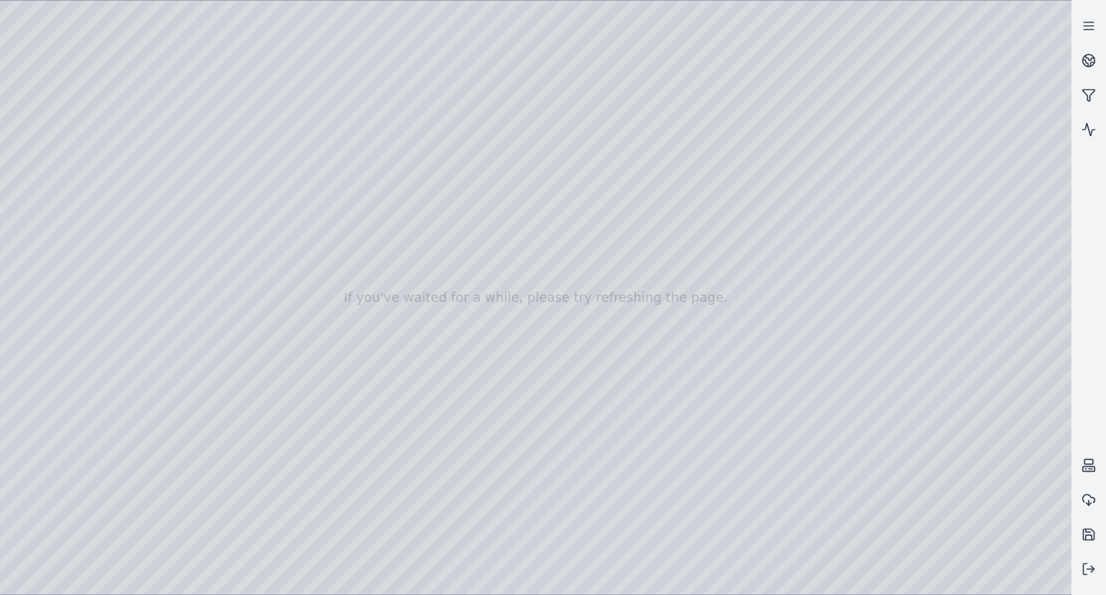
click at [989, 369] on div at bounding box center [535, 297] width 1071 height 593
click at [973, 524] on div at bounding box center [535, 297] width 1071 height 593
click at [940, 218] on div at bounding box center [535, 297] width 1071 height 593
click at [958, 176] on div at bounding box center [535, 297] width 1071 height 593
click at [192, 114] on div at bounding box center [535, 297] width 1071 height 593
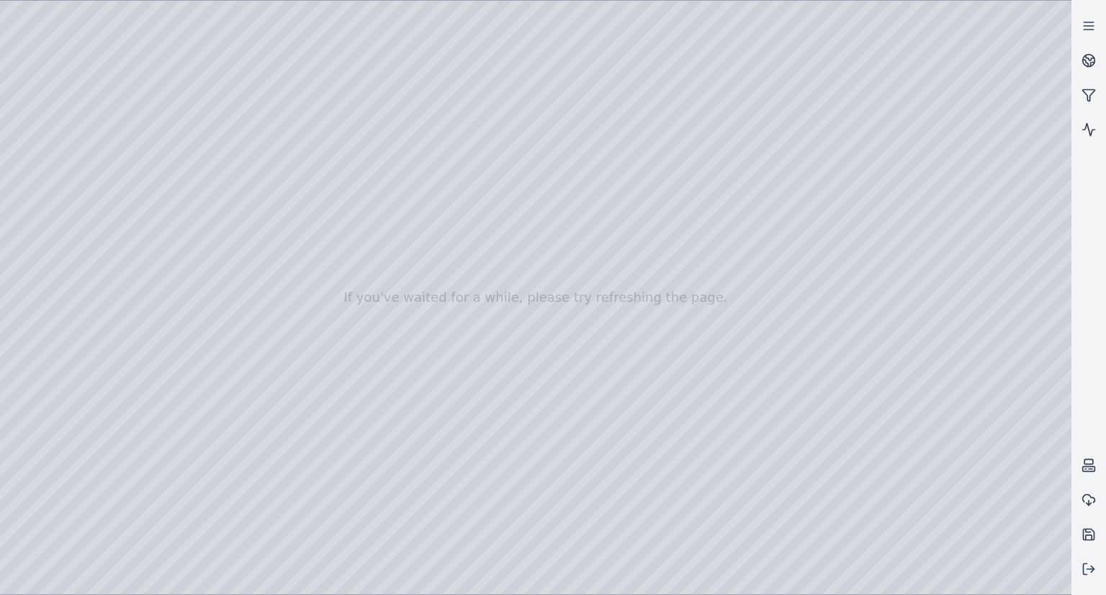
click at [951, 218] on div at bounding box center [535, 297] width 1071 height 593
click at [982, 178] on div at bounding box center [535, 297] width 1071 height 593
click at [958, 372] on div at bounding box center [535, 297] width 1071 height 593
click at [968, 525] on div at bounding box center [535, 297] width 1071 height 593
click at [42, 125] on div at bounding box center [535, 297] width 1071 height 593
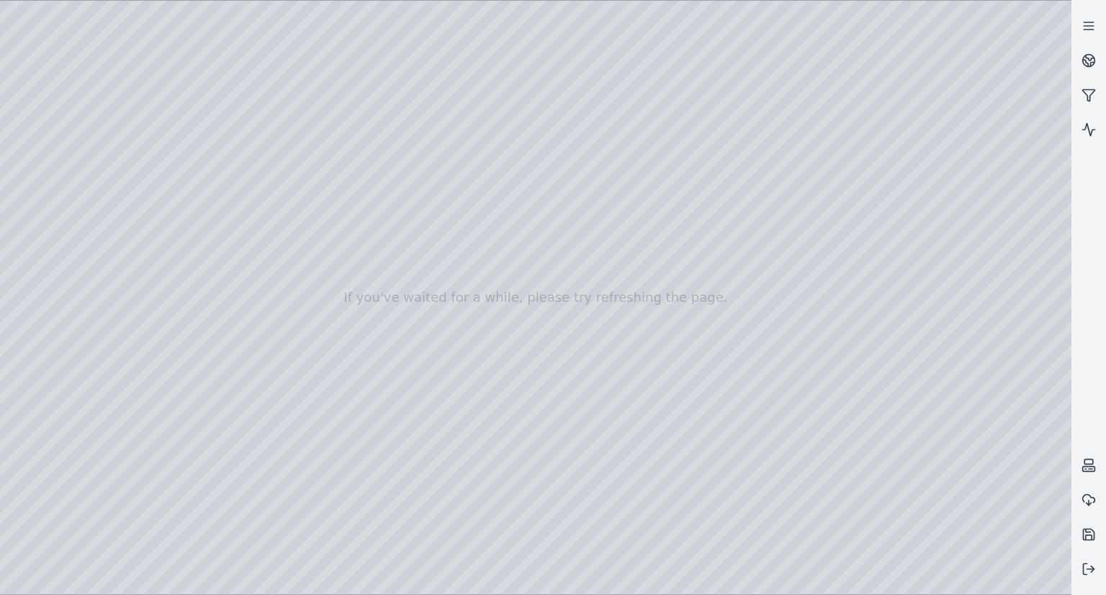
click at [58, 145] on div at bounding box center [535, 297] width 1071 height 593
click at [176, 202] on div at bounding box center [535, 297] width 1071 height 593
click at [734, 297] on div at bounding box center [535, 297] width 1071 height 593
drag, startPoint x: 784, startPoint y: 320, endPoint x: 673, endPoint y: 355, distance: 116.8
click at [41, 176] on div at bounding box center [535, 297] width 1071 height 593
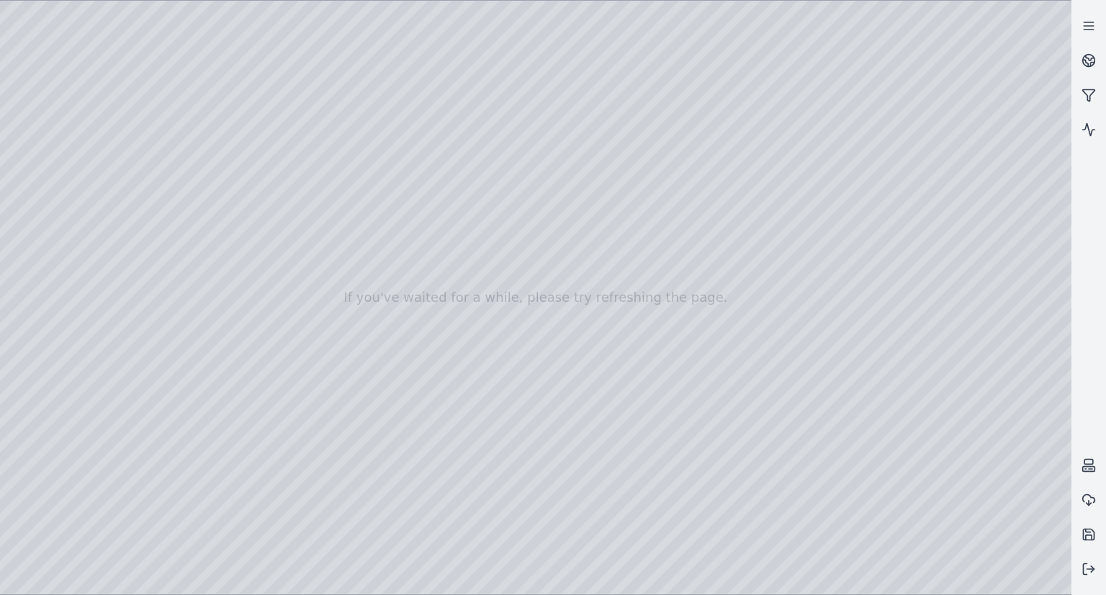
click at [269, 452] on div at bounding box center [535, 297] width 1071 height 593
click at [266, 469] on div at bounding box center [535, 297] width 1071 height 593
click at [266, 476] on div at bounding box center [535, 297] width 1071 height 593
drag, startPoint x: 421, startPoint y: 459, endPoint x: 341, endPoint y: 415, distance: 91.2
click at [261, 454] on div at bounding box center [535, 297] width 1071 height 593
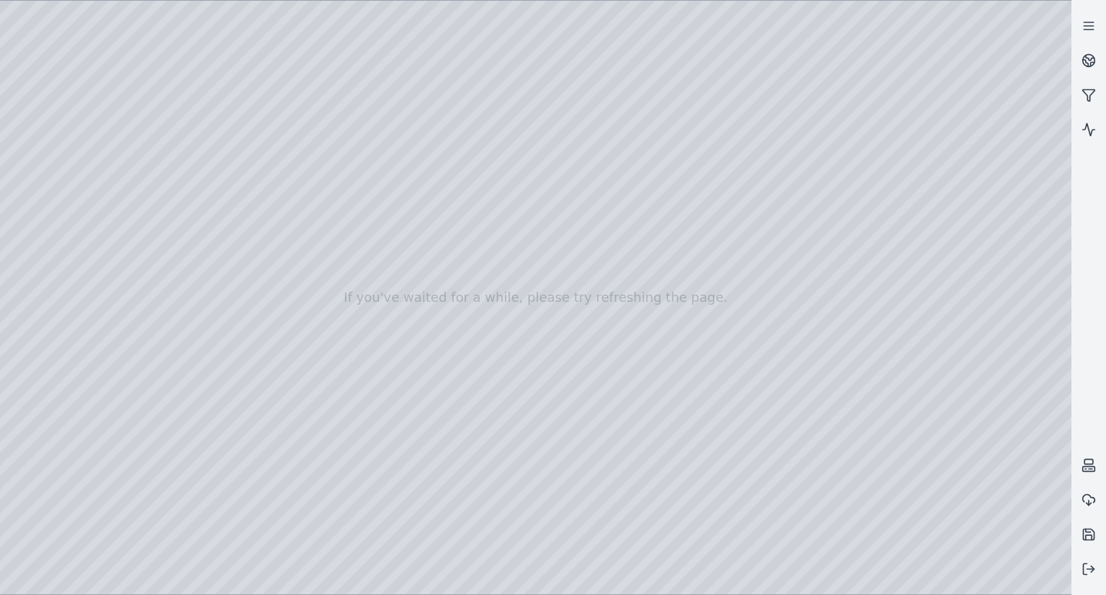
click at [264, 476] on div at bounding box center [535, 297] width 1071 height 593
click at [207, 96] on div at bounding box center [535, 297] width 1071 height 593
click at [167, 110] on div at bounding box center [535, 297] width 1071 height 593
click at [44, 145] on div at bounding box center [535, 297] width 1071 height 593
click at [184, 144] on div at bounding box center [535, 297] width 1071 height 593
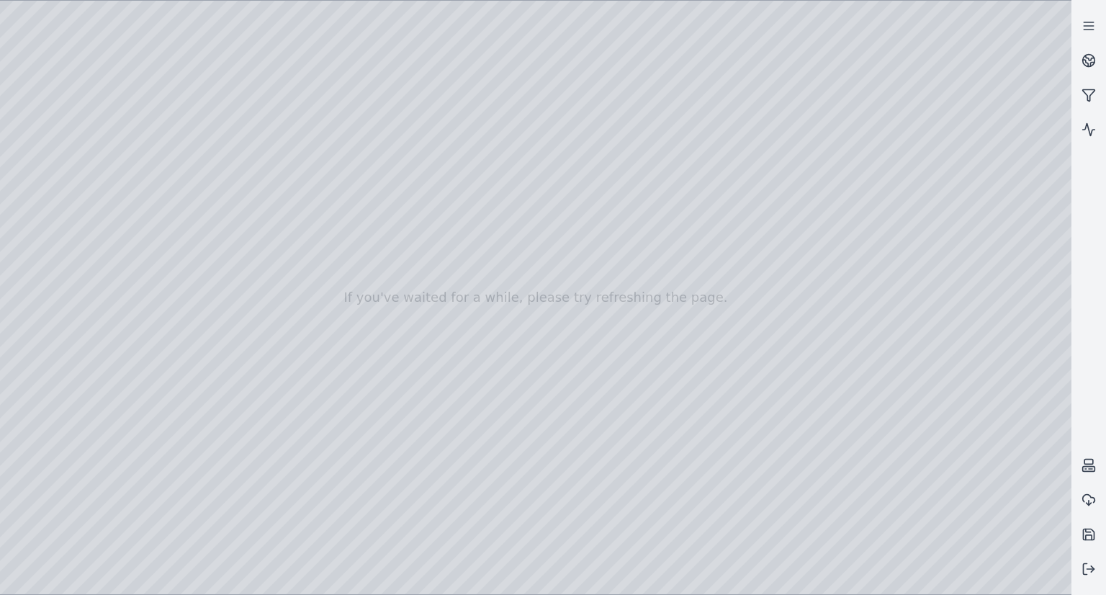
click at [181, 173] on div at bounding box center [535, 297] width 1071 height 593
click at [181, 125] on div at bounding box center [535, 297] width 1071 height 593
click at [175, 154] on div at bounding box center [535, 297] width 1071 height 593
click at [184, 179] on div at bounding box center [535, 297] width 1071 height 593
click at [184, 145] on div at bounding box center [535, 297] width 1071 height 593
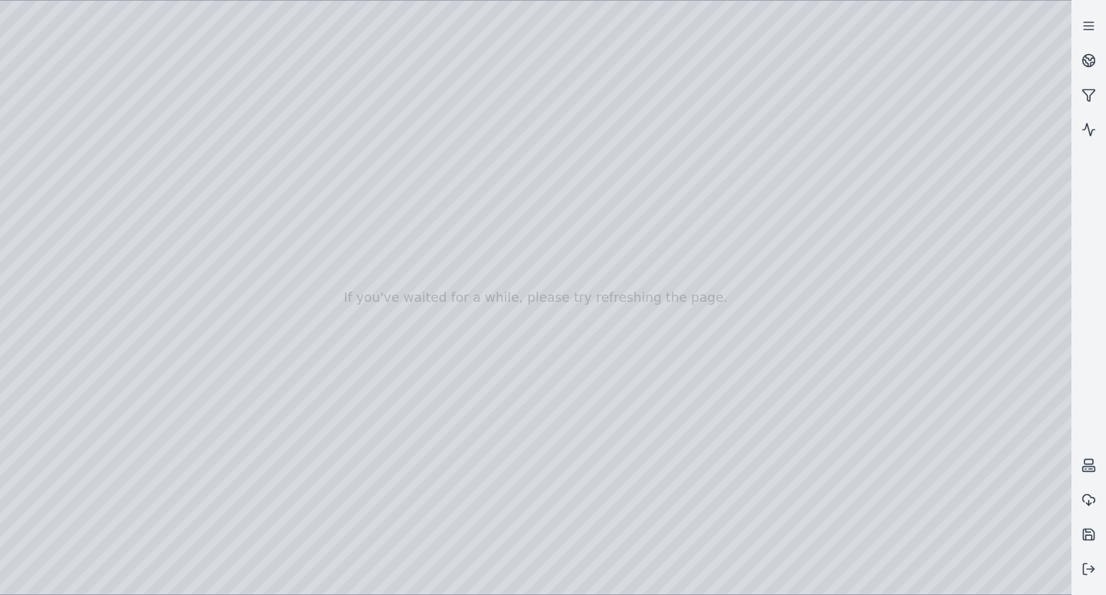
click at [197, 150] on div at bounding box center [535, 297] width 1071 height 593
click at [190, 167] on div at bounding box center [535, 297] width 1071 height 593
click at [180, 199] on div at bounding box center [535, 297] width 1071 height 593
click at [173, 171] on div at bounding box center [535, 297] width 1071 height 593
click at [719, 213] on div at bounding box center [535, 297] width 1071 height 593
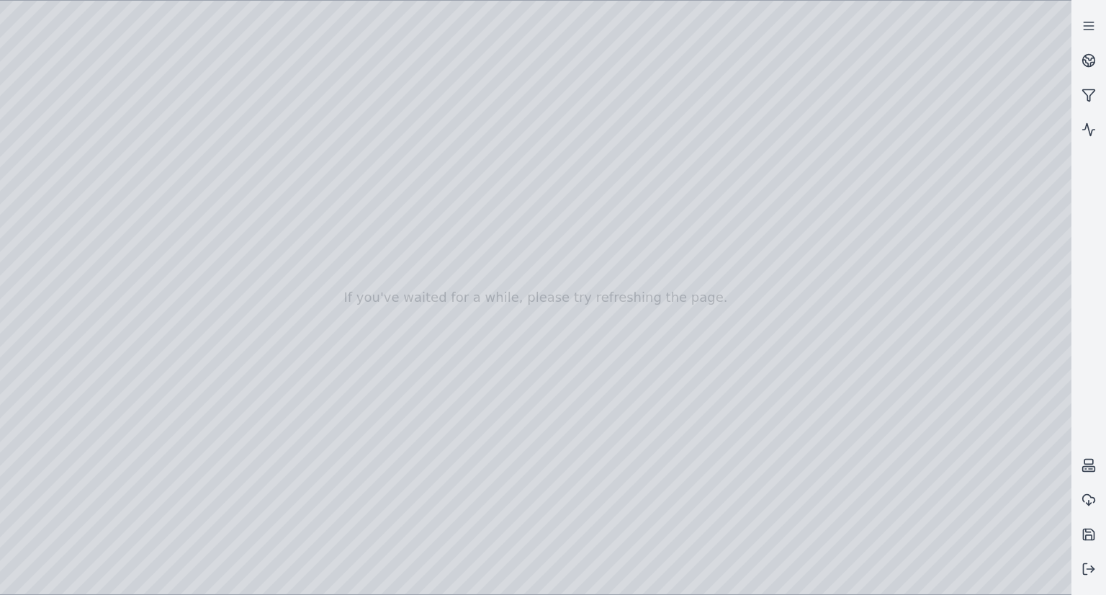
click at [190, 198] on div at bounding box center [535, 297] width 1071 height 593
click at [114, 40] on div at bounding box center [535, 297] width 1071 height 593
click at [53, 147] on div at bounding box center [535, 297] width 1071 height 593
click at [52, 127] on div at bounding box center [535, 297] width 1071 height 593
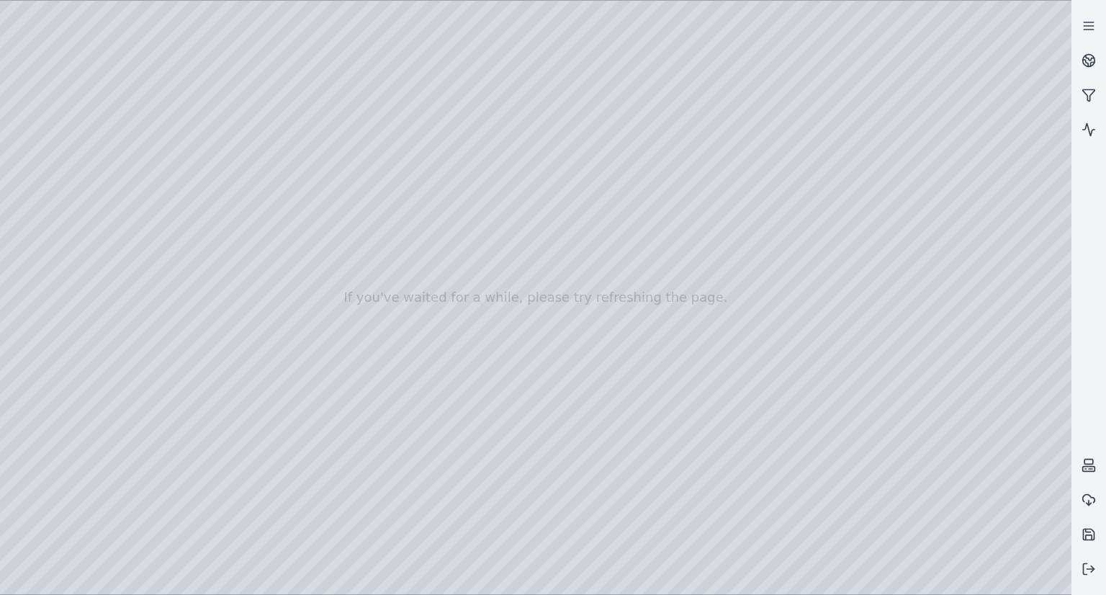
drag, startPoint x: 346, startPoint y: 269, endPoint x: 356, endPoint y: 281, distance: 15.8
click at [691, 473] on div at bounding box center [535, 297] width 1071 height 593
drag, startPoint x: 691, startPoint y: 472, endPoint x: 696, endPoint y: 479, distance: 8.7
click at [457, 436] on div at bounding box center [535, 297] width 1071 height 593
click at [457, 439] on div at bounding box center [535, 297] width 1071 height 593
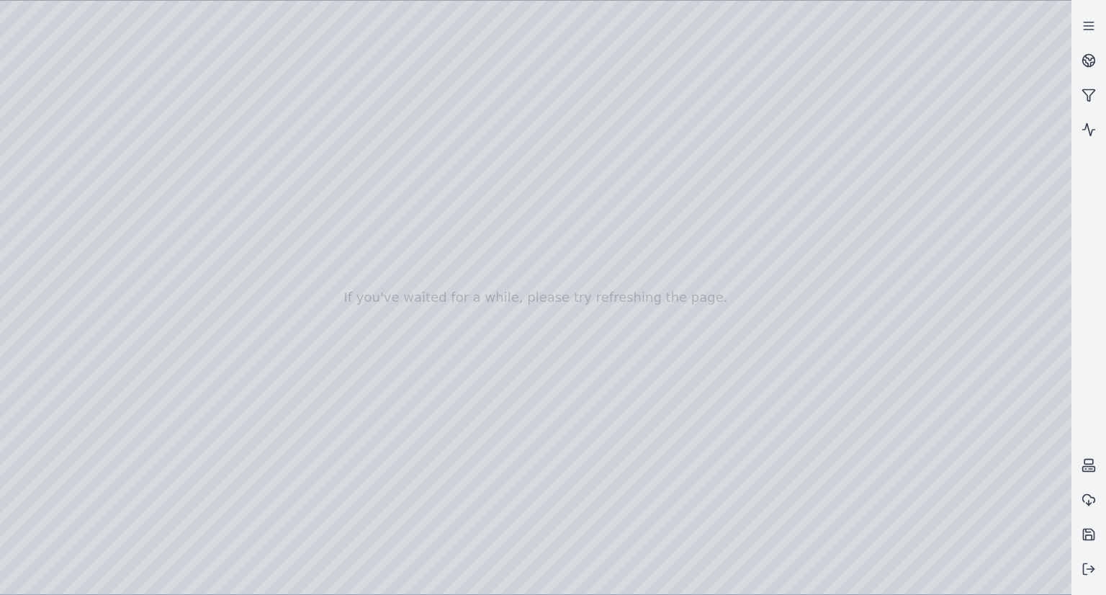
drag, startPoint x: 559, startPoint y: 453, endPoint x: 557, endPoint y: 441, distance: 11.6
click at [412, 470] on div at bounding box center [535, 297] width 1071 height 593
click at [412, 468] on div at bounding box center [535, 297] width 1071 height 593
click at [412, 469] on div at bounding box center [535, 297] width 1071 height 593
click at [412, 470] on div at bounding box center [535, 297] width 1071 height 593
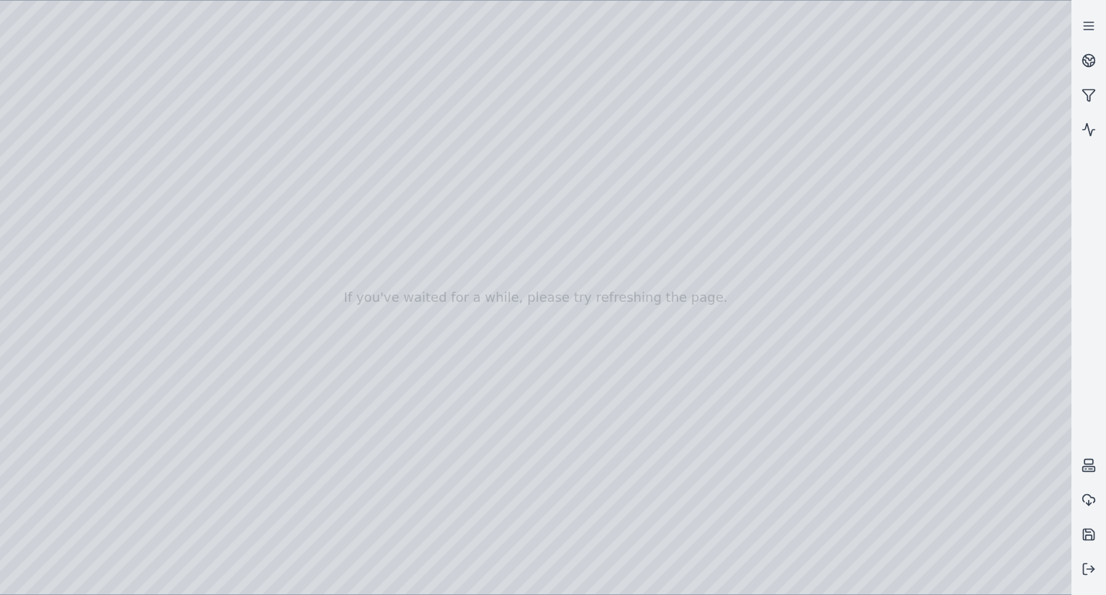
drag, startPoint x: 513, startPoint y: 470, endPoint x: 605, endPoint y: 476, distance: 91.6
click at [410, 403] on div at bounding box center [535, 297] width 1071 height 593
click at [410, 407] on div at bounding box center [535, 297] width 1071 height 593
click at [409, 407] on div at bounding box center [535, 297] width 1071 height 593
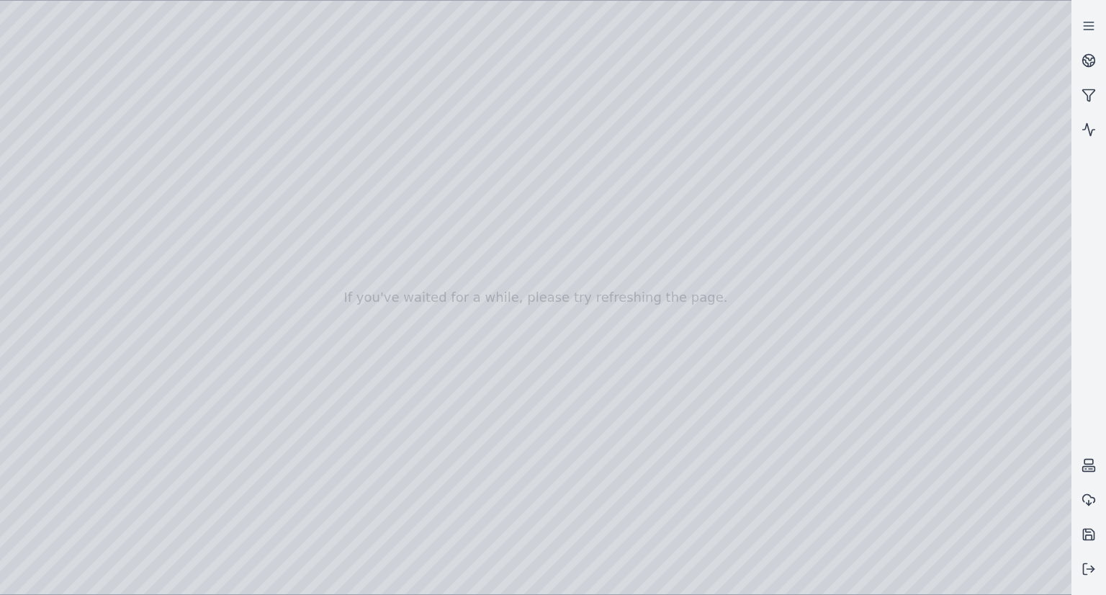
click at [986, 320] on div at bounding box center [535, 297] width 1071 height 593
click at [964, 319] on div at bounding box center [535, 297] width 1071 height 593
click at [965, 348] on div at bounding box center [535, 297] width 1071 height 593
click at [952, 474] on div at bounding box center [535, 297] width 1071 height 593
click at [620, 411] on div at bounding box center [535, 297] width 1071 height 593
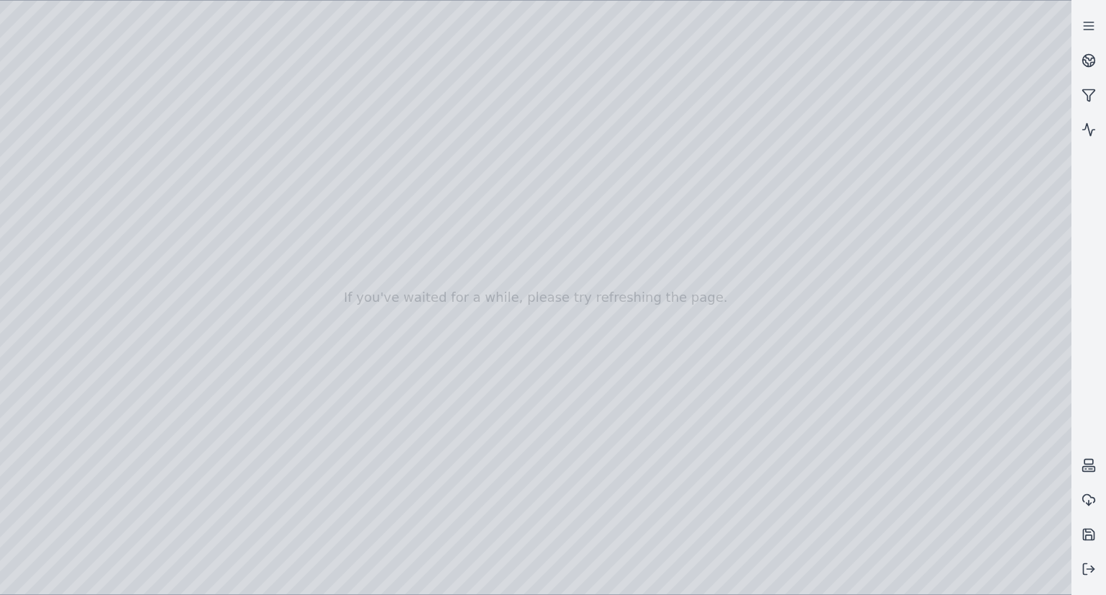
click at [96, 6] on div at bounding box center [535, 297] width 1071 height 593
drag, startPoint x: 567, startPoint y: 369, endPoint x: 544, endPoint y: 369, distance: 23.0
click at [45, 133] on div at bounding box center [535, 297] width 1071 height 593
click at [43, 150] on div at bounding box center [535, 297] width 1071 height 593
click at [188, 225] on div at bounding box center [535, 297] width 1071 height 593
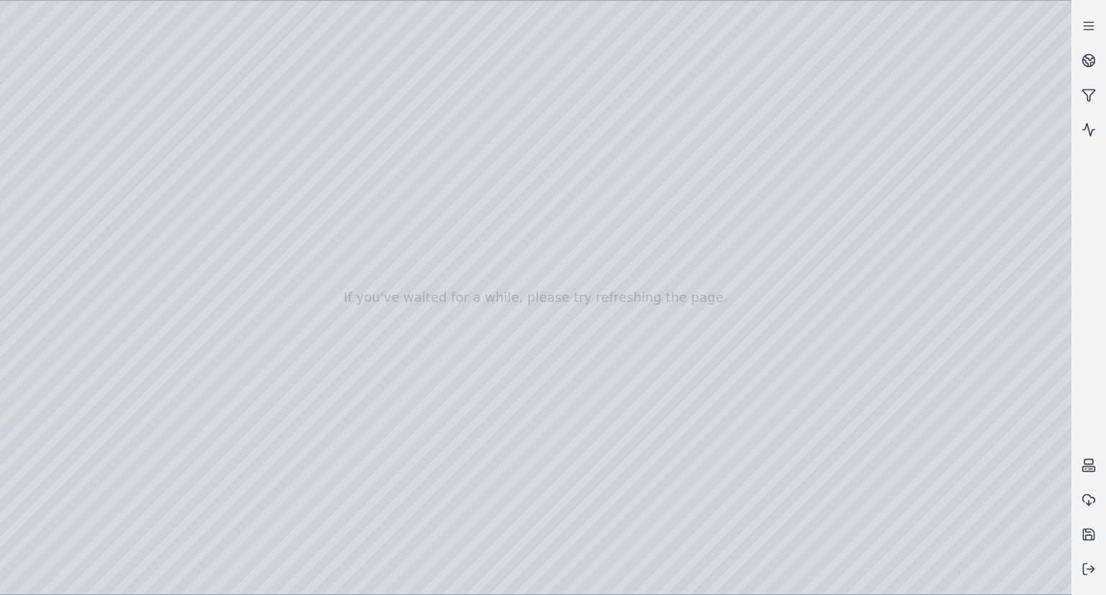
drag, startPoint x: 622, startPoint y: 408, endPoint x: 526, endPoint y: 396, distance: 96.5
click at [837, 572] on div at bounding box center [535, 297] width 1071 height 593
click at [313, 499] on div at bounding box center [535, 297] width 1071 height 593
click at [49, 179] on div at bounding box center [535, 297] width 1071 height 593
click at [271, 341] on div at bounding box center [535, 297] width 1071 height 593
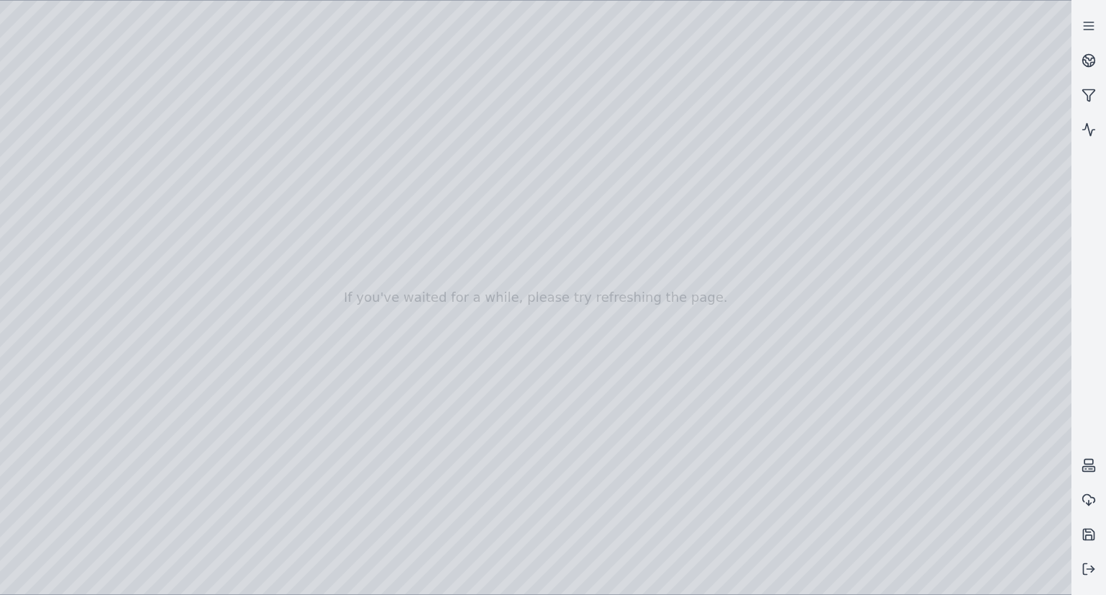
click at [270, 367] on div at bounding box center [535, 297] width 1071 height 593
click at [267, 447] on div at bounding box center [535, 297] width 1071 height 593
click at [842, 445] on div at bounding box center [535, 297] width 1071 height 593
click at [267, 451] on div at bounding box center [535, 297] width 1071 height 593
click at [267, 477] on div at bounding box center [535, 297] width 1071 height 593
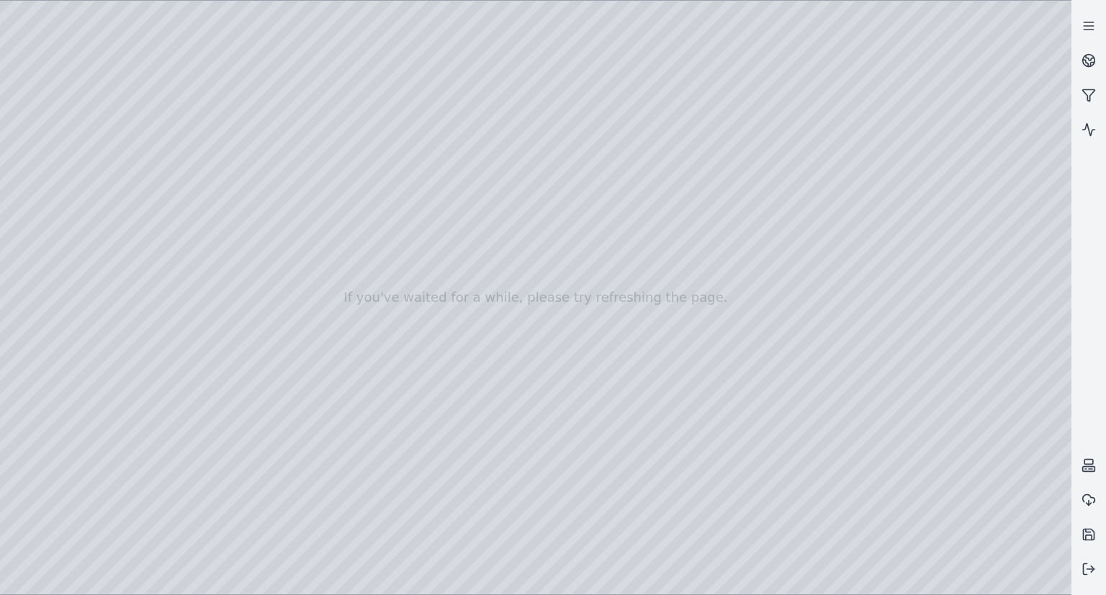
click at [264, 452] on div at bounding box center [535, 297] width 1071 height 593
click at [265, 475] on div at bounding box center [535, 297] width 1071 height 593
click at [266, 363] on div at bounding box center [535, 297] width 1071 height 593
click at [264, 340] on div at bounding box center [535, 297] width 1071 height 593
click at [50, 153] on div at bounding box center [535, 297] width 1071 height 593
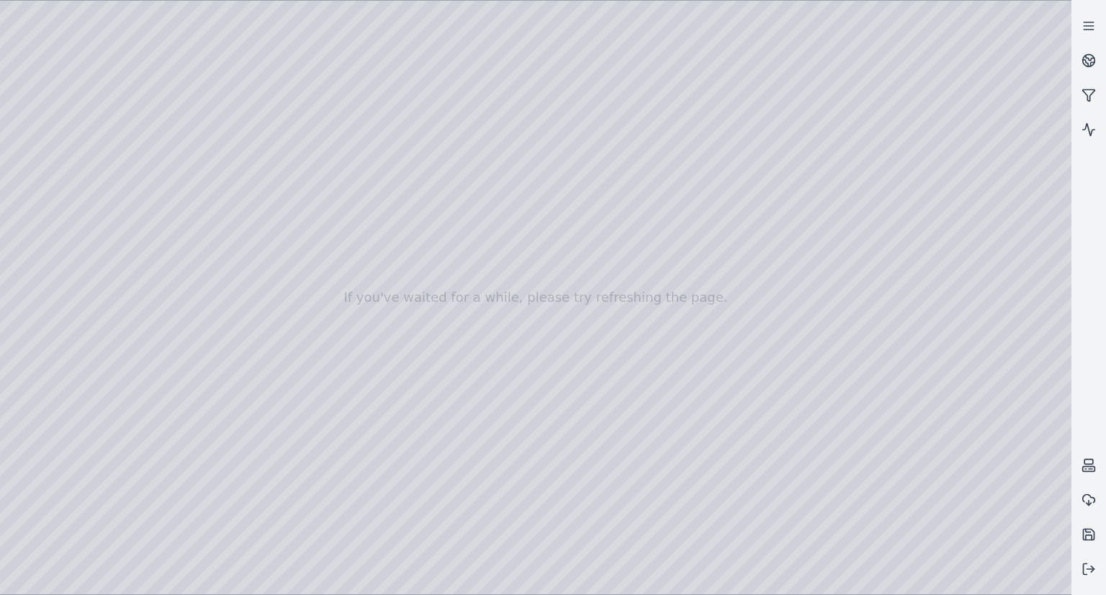
click at [170, 225] on div at bounding box center [535, 297] width 1071 height 593
click at [838, 579] on div at bounding box center [535, 297] width 1071 height 593
click at [390, 497] on div at bounding box center [535, 297] width 1071 height 593
click at [202, 495] on div at bounding box center [535, 297] width 1071 height 593
click at [357, 501] on div at bounding box center [535, 297] width 1071 height 593
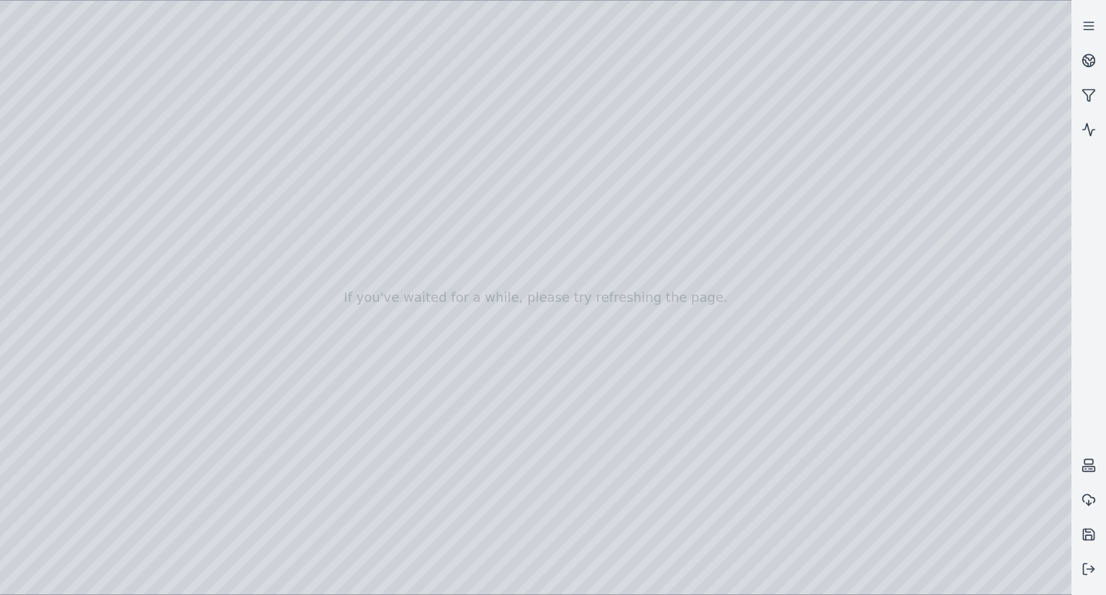
click at [337, 501] on div at bounding box center [535, 297] width 1071 height 593
click at [65, 475] on div at bounding box center [535, 297] width 1071 height 593
click at [88, 366] on div at bounding box center [535, 297] width 1071 height 593
click at [63, 500] on div at bounding box center [535, 297] width 1071 height 593
drag, startPoint x: 76, startPoint y: 520, endPoint x: 98, endPoint y: 521, distance: 22.3
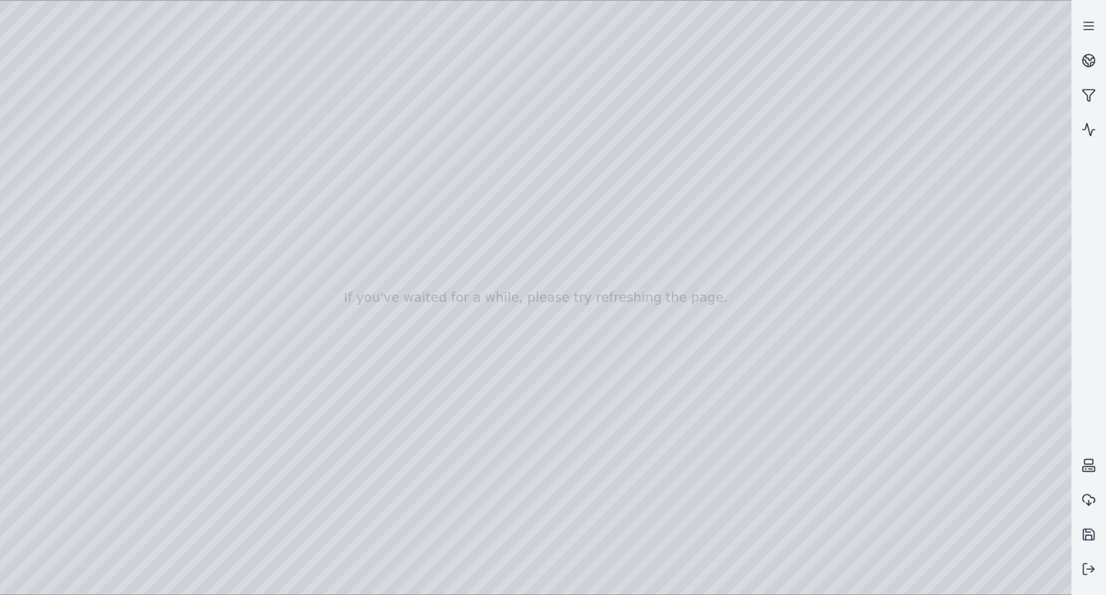
click at [98, 521] on div at bounding box center [535, 297] width 1071 height 593
click at [435, 383] on div at bounding box center [535, 297] width 1071 height 593
drag, startPoint x: 452, startPoint y: 370, endPoint x: 498, endPoint y: 375, distance: 46.4
click at [361, 497] on div at bounding box center [535, 297] width 1071 height 593
click at [367, 498] on div at bounding box center [535, 297] width 1071 height 593
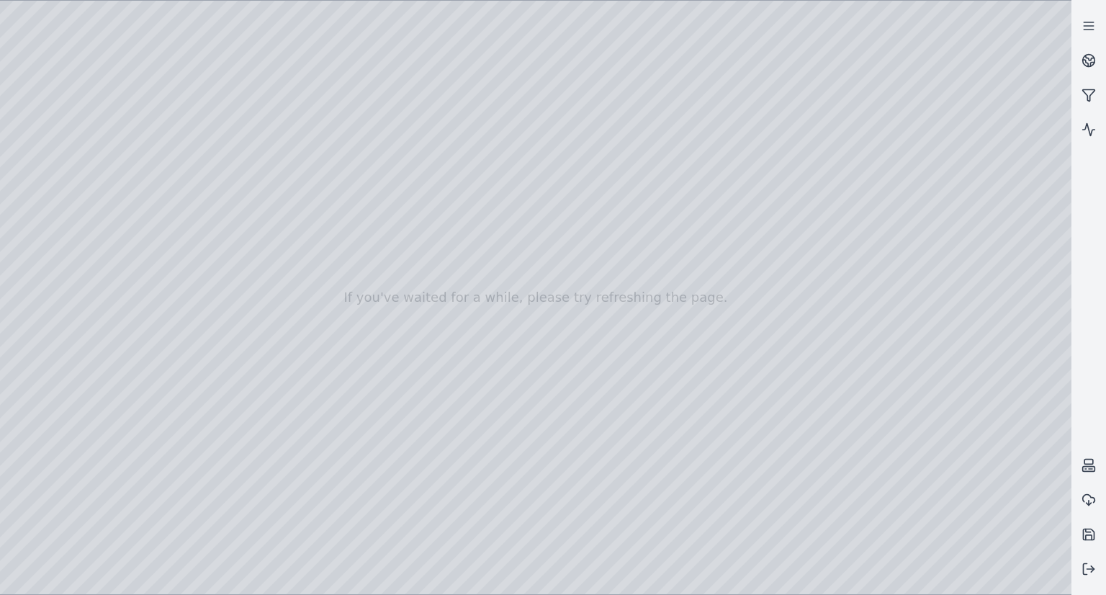
click at [374, 499] on div at bounding box center [535, 297] width 1071 height 593
drag, startPoint x: 518, startPoint y: 382, endPoint x: 500, endPoint y: 394, distance: 21.4
click at [427, 473] on div at bounding box center [535, 297] width 1071 height 593
click at [22, 471] on div at bounding box center [535, 297] width 1071 height 593
drag, startPoint x: 536, startPoint y: 394, endPoint x: 505, endPoint y: 405, distance: 32.4
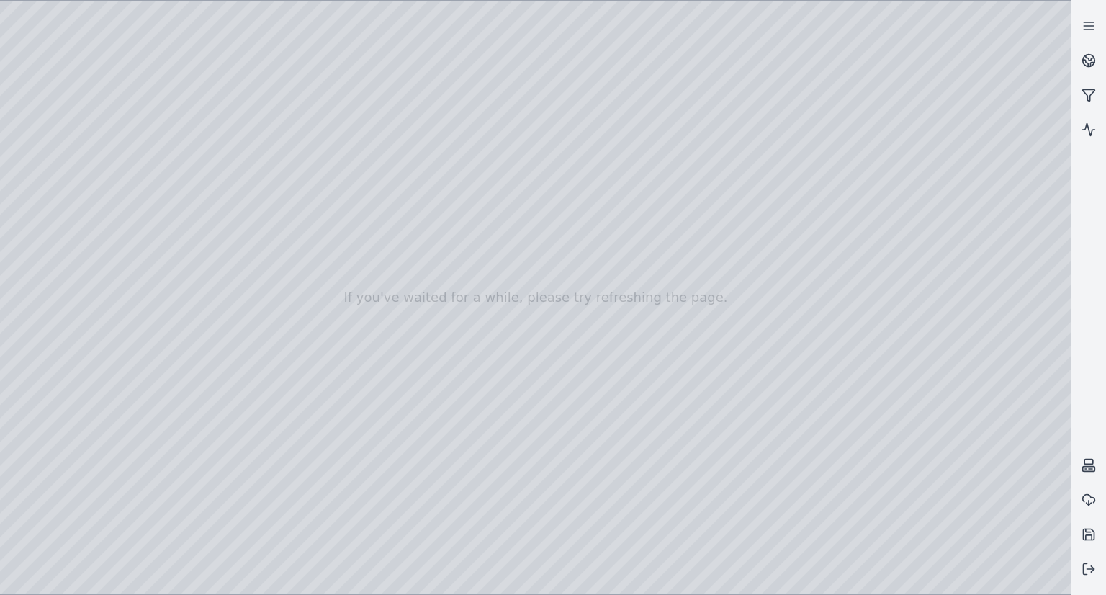
click at [34, 476] on div at bounding box center [535, 297] width 1071 height 593
click at [422, 471] on div at bounding box center [535, 297] width 1071 height 593
drag, startPoint x: 433, startPoint y: 364, endPoint x: 523, endPoint y: 372, distance: 91.1
click at [50, 171] on div at bounding box center [535, 297] width 1071 height 593
click at [800, 444] on div at bounding box center [535, 297] width 1071 height 593
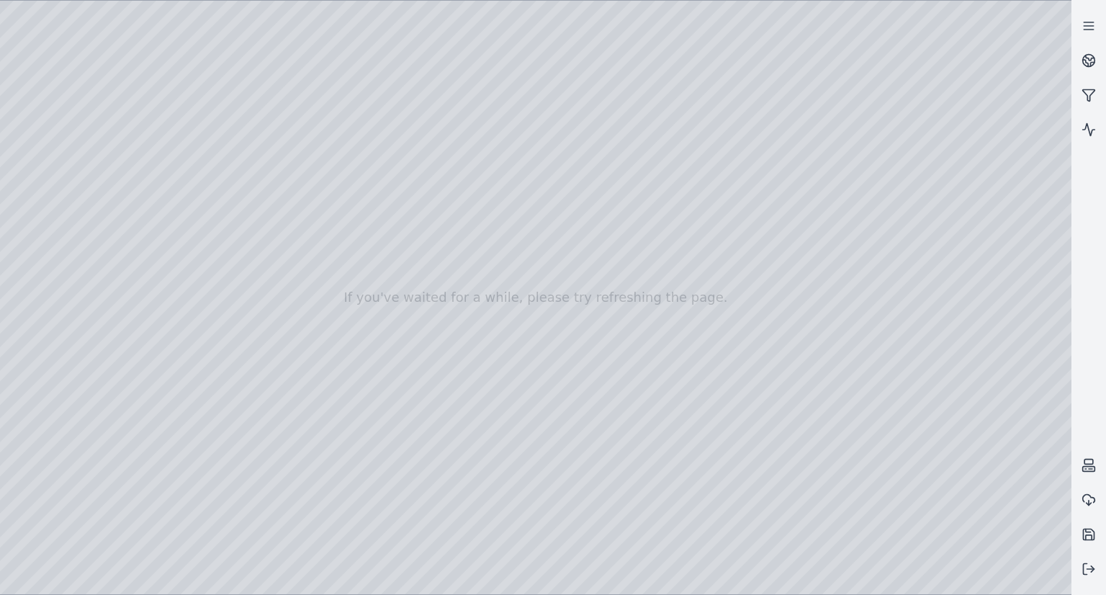
click at [40, 194] on div at bounding box center [535, 297] width 1071 height 593
click at [163, 96] on div at bounding box center [535, 297] width 1071 height 593
click at [186, 101] on div at bounding box center [535, 297] width 1071 height 593
click at [173, 100] on div at bounding box center [535, 297] width 1071 height 593
click at [158, 117] on div at bounding box center [535, 297] width 1071 height 593
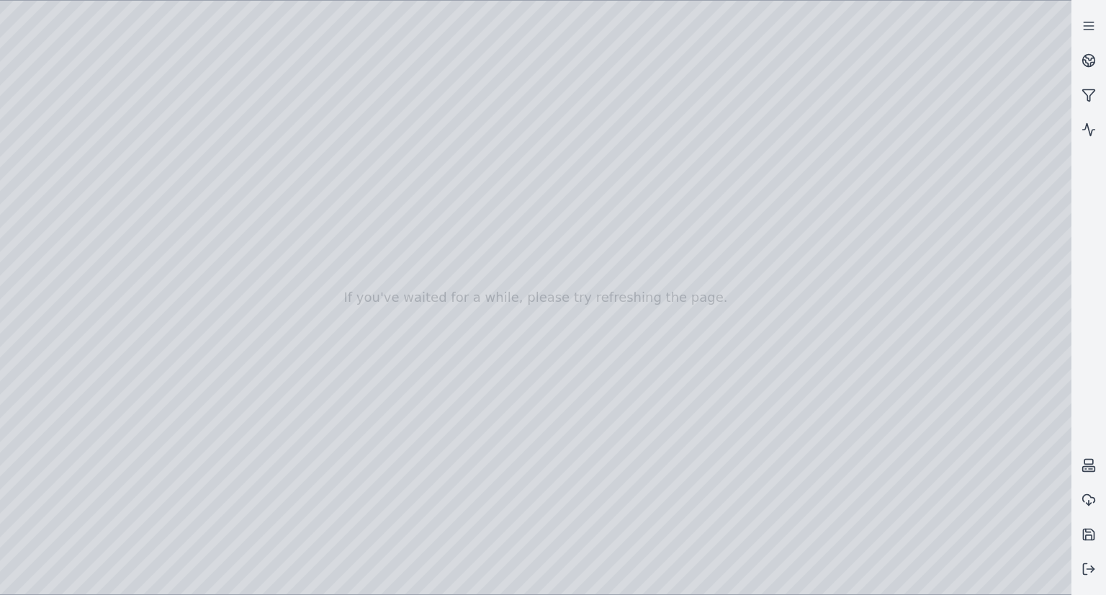
drag, startPoint x: 827, startPoint y: 282, endPoint x: 801, endPoint y: 260, distance: 34.2
click at [55, 174] on div at bounding box center [535, 297] width 1071 height 593
click at [262, 454] on div at bounding box center [535, 297] width 1071 height 593
click at [52, 148] on div at bounding box center [535, 297] width 1071 height 593
click at [264, 221] on div at bounding box center [535, 297] width 1071 height 593
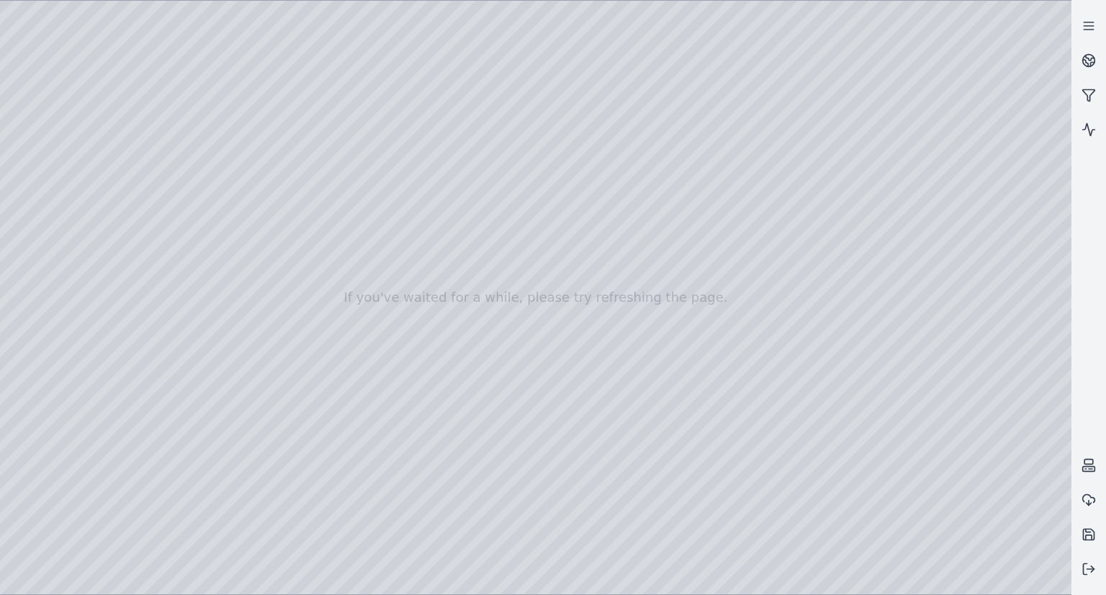
click at [232, 274] on div at bounding box center [535, 297] width 1071 height 593
click at [141, 246] on div at bounding box center [535, 297] width 1071 height 593
click at [134, 248] on div at bounding box center [535, 297] width 1071 height 593
click at [136, 248] on div at bounding box center [535, 297] width 1071 height 593
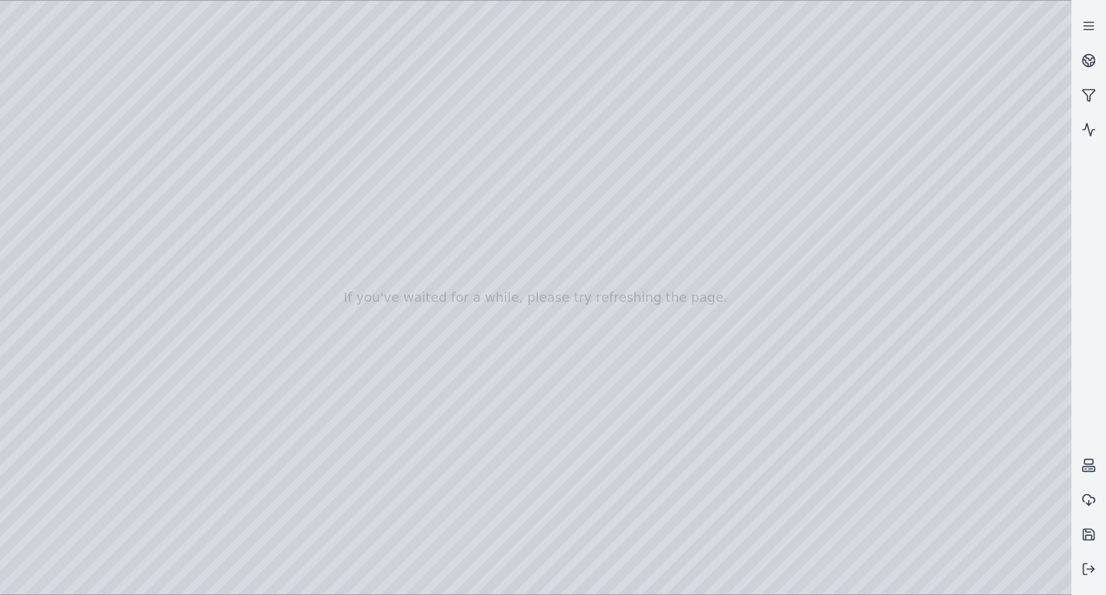
click at [53, 171] on div at bounding box center [535, 297] width 1071 height 593
click at [268, 455] on div at bounding box center [535, 297] width 1071 height 593
click at [46, 131] on div at bounding box center [535, 297] width 1071 height 593
click at [117, 37] on div at bounding box center [535, 297] width 1071 height 593
drag, startPoint x: 806, startPoint y: 369, endPoint x: 876, endPoint y: 331, distance: 78.6
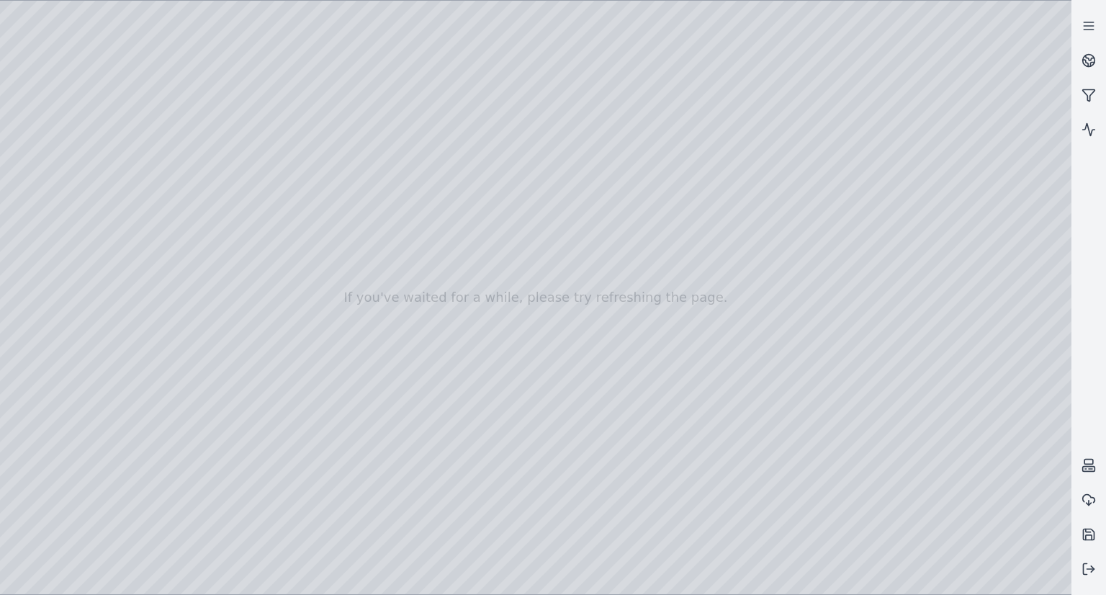
click at [593, 294] on div at bounding box center [535, 297] width 1071 height 593
click at [598, 145] on div at bounding box center [535, 297] width 1071 height 593
click at [565, 143] on div at bounding box center [535, 297] width 1071 height 593
click at [578, 214] on div at bounding box center [535, 297] width 1071 height 593
drag, startPoint x: 824, startPoint y: 341, endPoint x: 787, endPoint y: 336, distance: 37.0
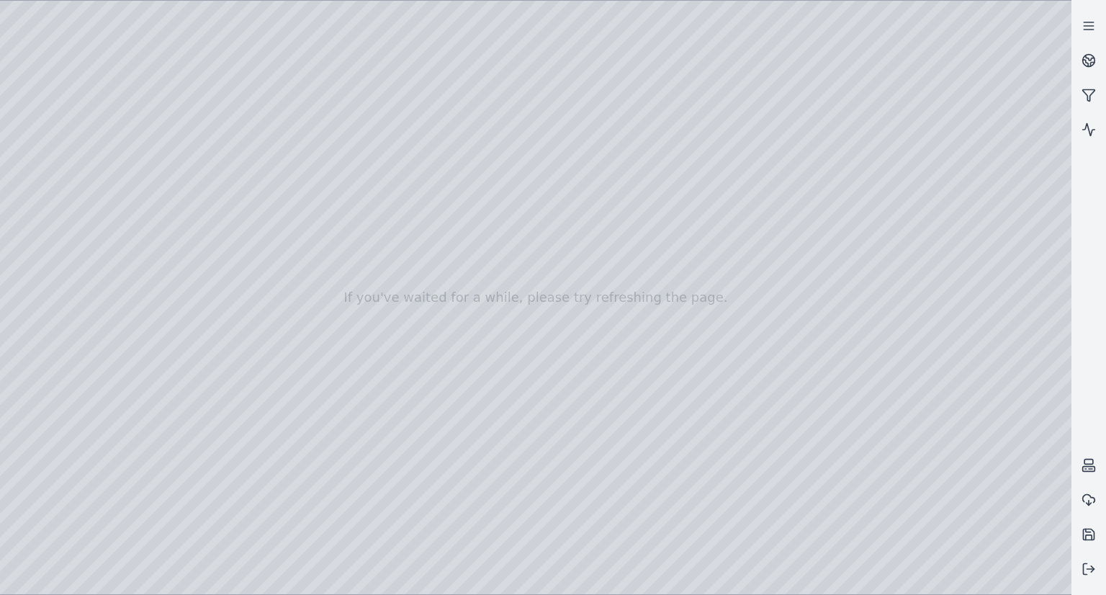
drag, startPoint x: 515, startPoint y: 379, endPoint x: 505, endPoint y: 448, distance: 69.9
drag, startPoint x: 674, startPoint y: 374, endPoint x: 703, endPoint y: 320, distance: 61.5
click at [617, 271] on div at bounding box center [535, 297] width 1071 height 593
click at [608, 312] on div at bounding box center [535, 297] width 1071 height 593
click at [625, 297] on div at bounding box center [535, 297] width 1071 height 593
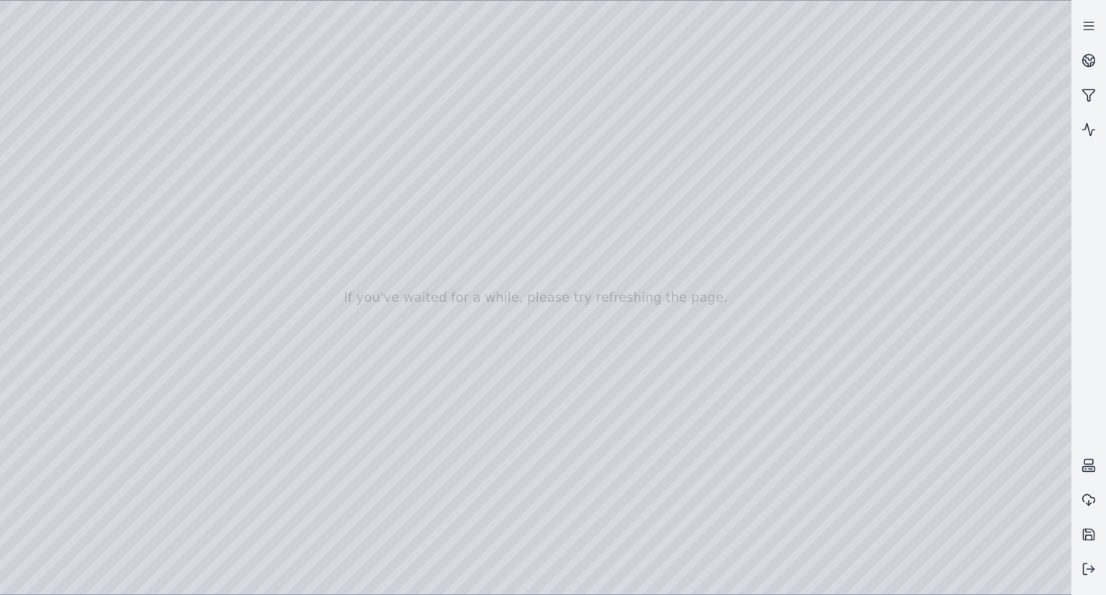
click at [616, 276] on div at bounding box center [535, 297] width 1071 height 593
click at [672, 145] on div at bounding box center [535, 297] width 1071 height 593
click at [605, 121] on div at bounding box center [535, 297] width 1071 height 593
click at [613, 171] on div at bounding box center [535, 297] width 1071 height 593
drag, startPoint x: 841, startPoint y: 279, endPoint x: 792, endPoint y: 334, distance: 74.0
